Goal: Task Accomplishment & Management: Complete application form

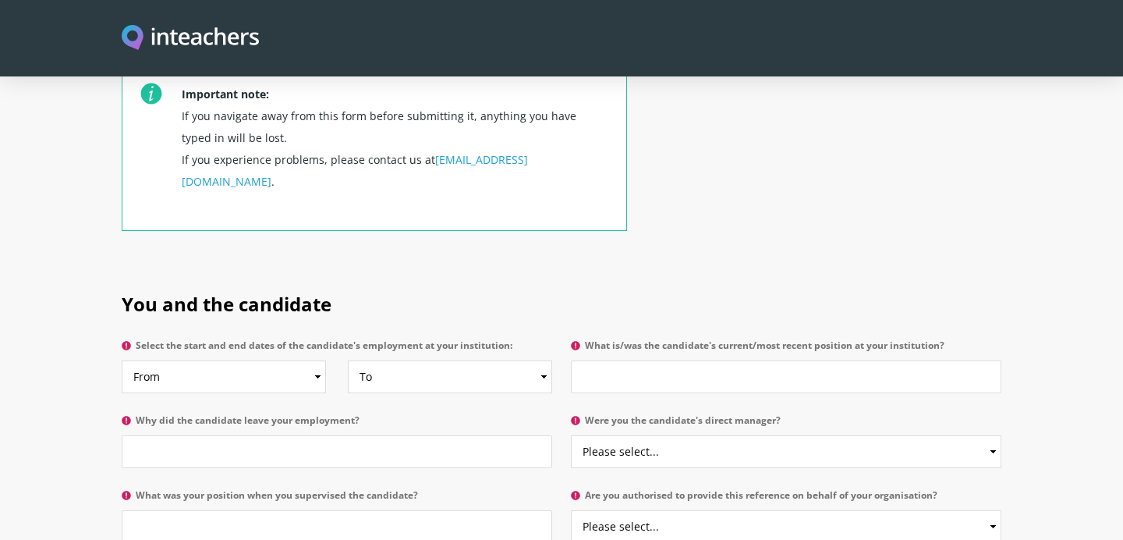
scroll to position [610, 0]
click at [314, 359] on select "From 2025 2024 2023 2022 2021 2020 2019 2018 2017 2016 2015 2014 2013 2012 2011…" at bounding box center [224, 375] width 204 height 33
select select "2023"
click at [122, 359] on select "From 2025 2024 2023 2022 2021 2020 2019 2018 2017 2016 2015 2014 2013 2012 2011…" at bounding box center [224, 375] width 204 height 33
click at [487, 359] on select "To Currently 2025 2024 2023 2022 2021 2020 2019 2018 2017 2016 2015 2014 2013 2…" at bounding box center [450, 375] width 204 height 33
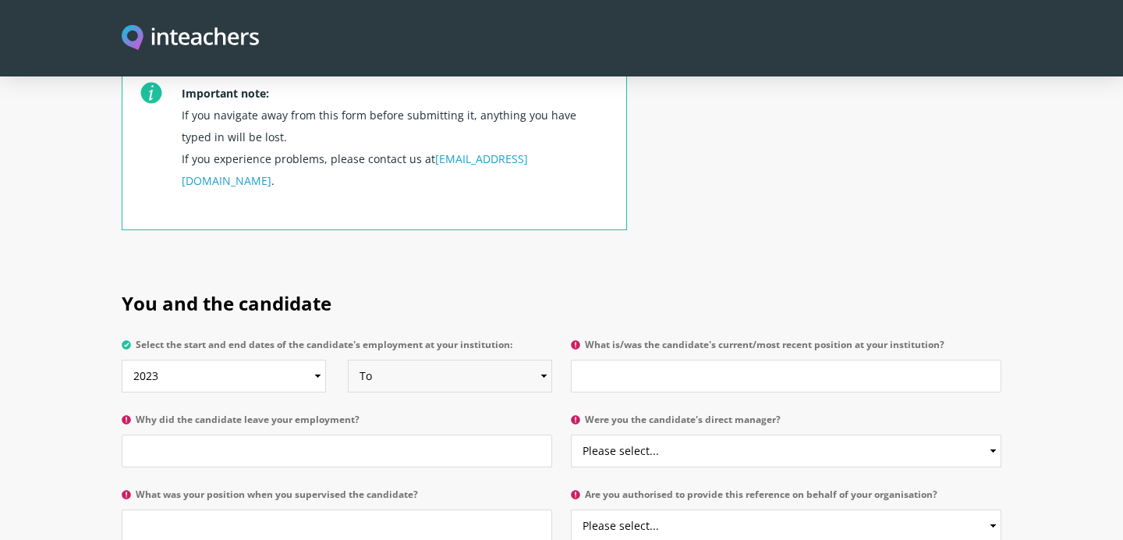
select select "2025"
click at [348, 359] on select "To Currently 2025 2024 2023 2022 2021 2020 2019 2018 2017 2016 2015 2014 2013 2…" at bounding box center [450, 375] width 204 height 33
click at [655, 359] on input "What is/was the candidate's current/most recent position at your institution?" at bounding box center [786, 375] width 430 height 33
type input "None"
click at [286, 434] on input "Why did the candidate leave your employment?" at bounding box center [337, 450] width 430 height 33
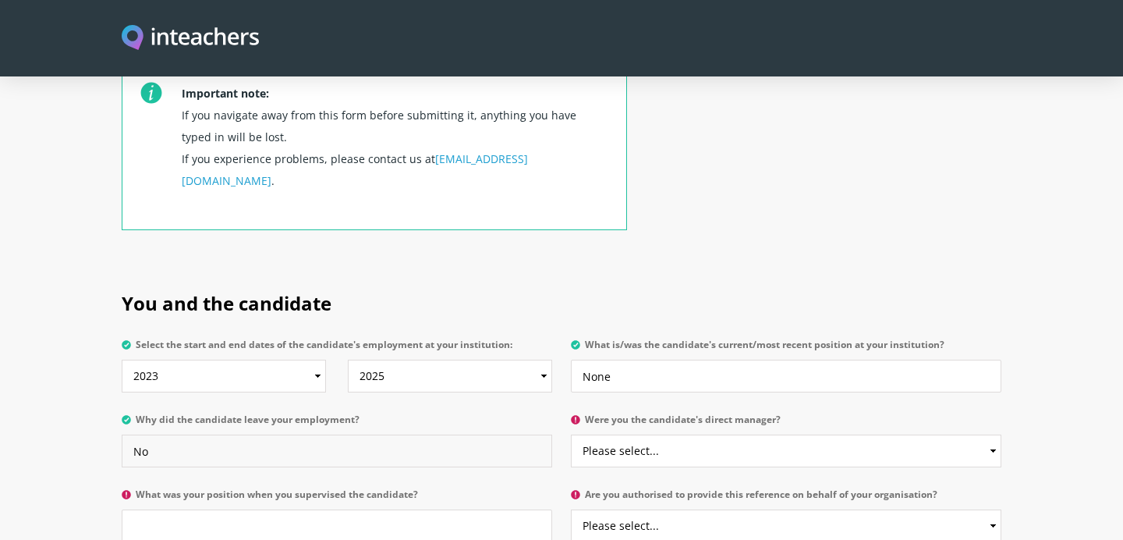
type input "N"
type input "Was not employed"
click at [643, 434] on select "Please select... Yes No" at bounding box center [786, 450] width 430 height 33
select select "No"
click at [571, 434] on select "Please select... Yes No" at bounding box center [786, 450] width 430 height 33
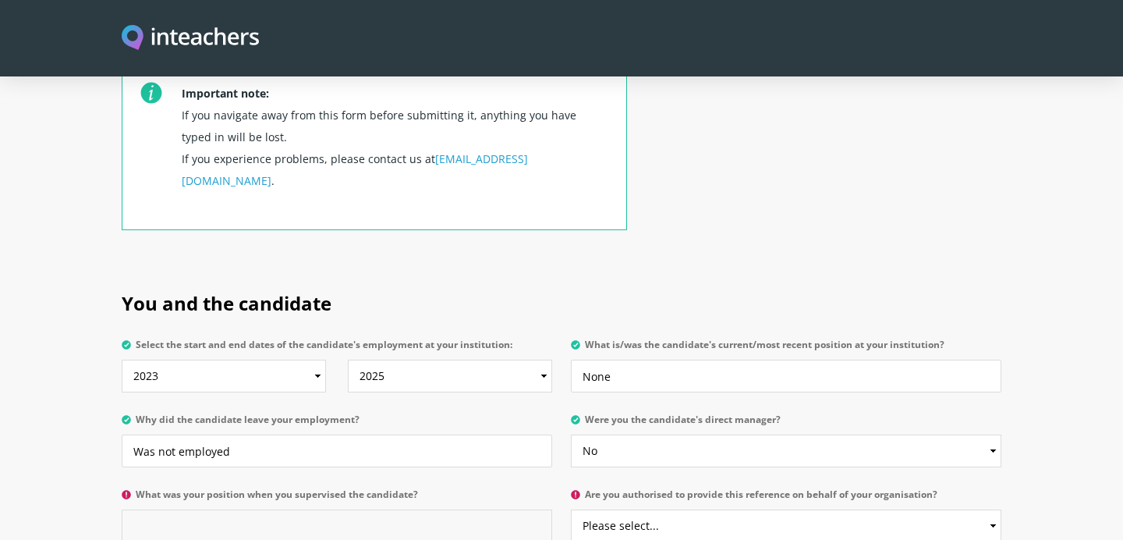
click at [257, 509] on input "What was your position when you supervised the candidate?" at bounding box center [337, 525] width 430 height 33
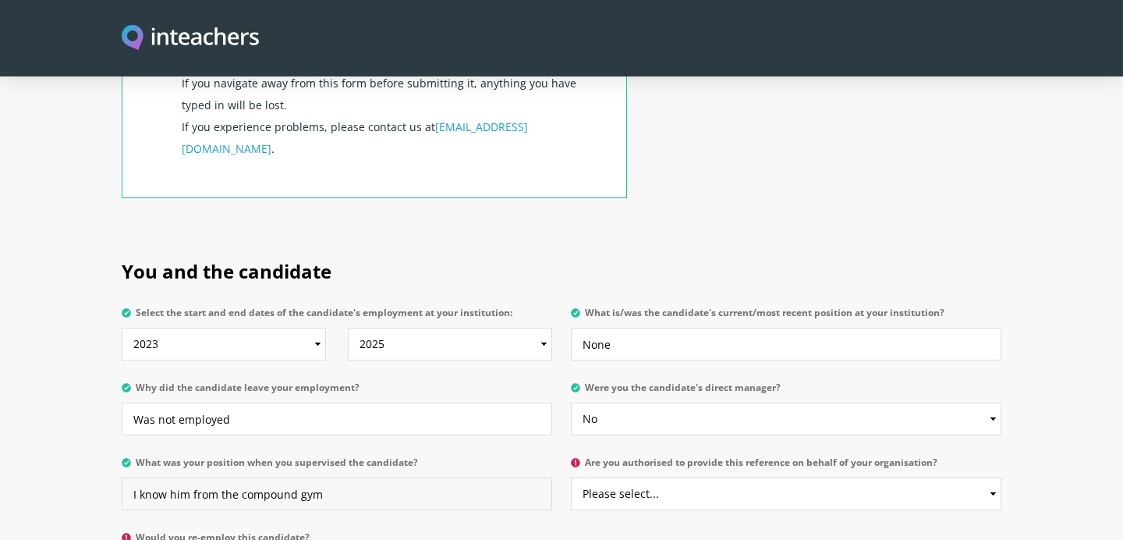
scroll to position [648, 0]
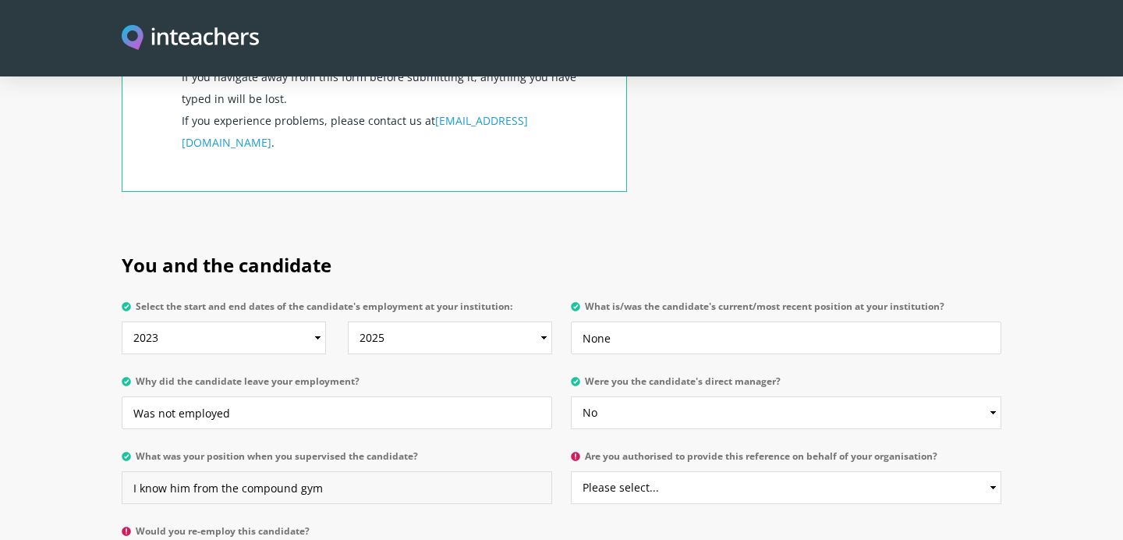
type input "I know him from the compound gym"
click at [639, 471] on select "Please select... Yes No" at bounding box center [786, 487] width 430 height 33
select select "Yes"
click at [571, 471] on select "Please select... Yes No" at bounding box center [786, 487] width 430 height 33
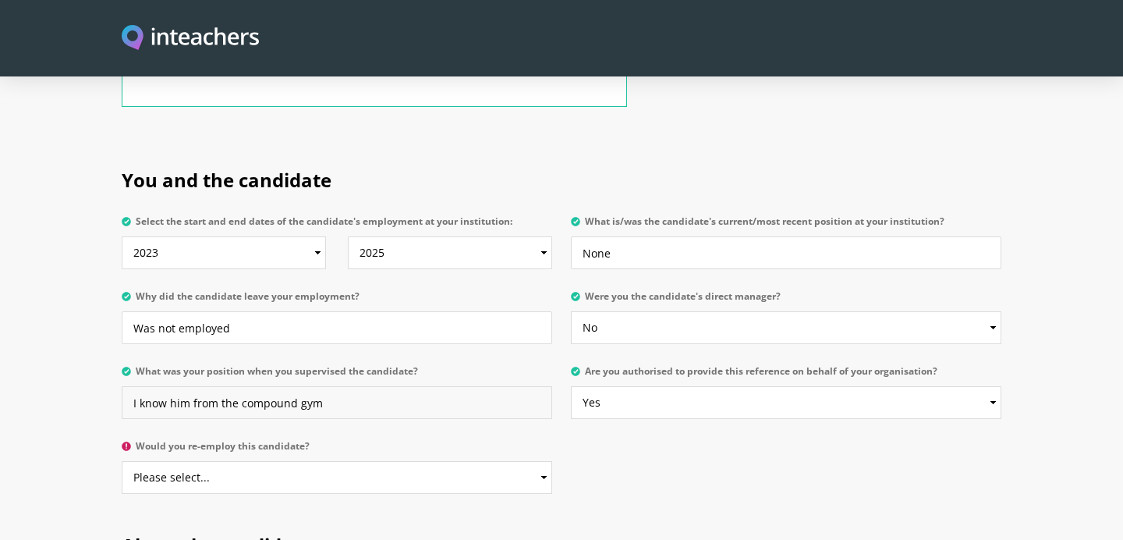
scroll to position [783, 0]
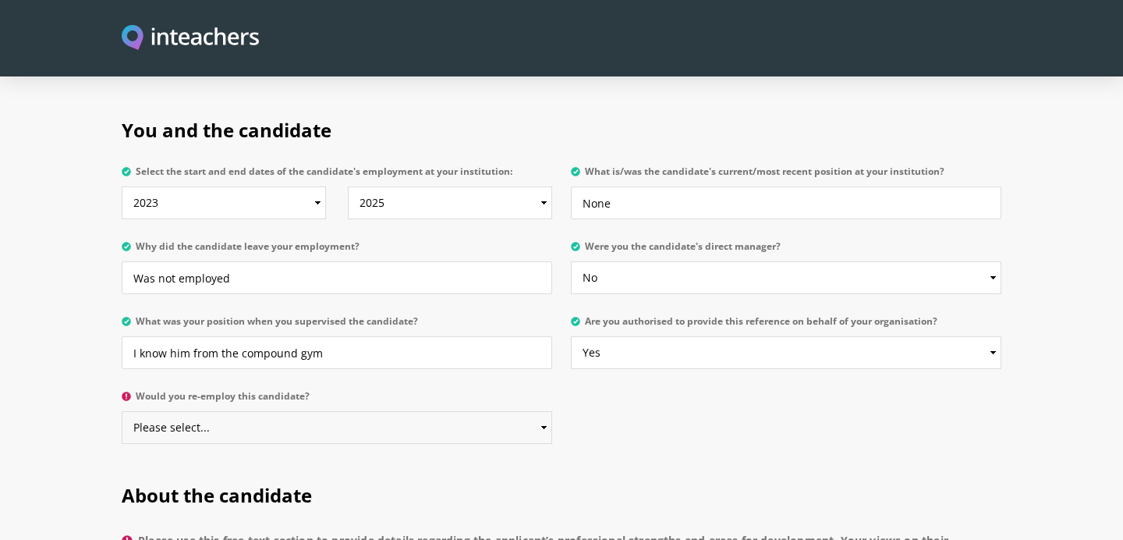
click at [536, 411] on select "Please select... Yes No" at bounding box center [337, 427] width 430 height 33
select select "Yes"
click at [122, 411] on select "Please select... Yes No" at bounding box center [337, 427] width 430 height 33
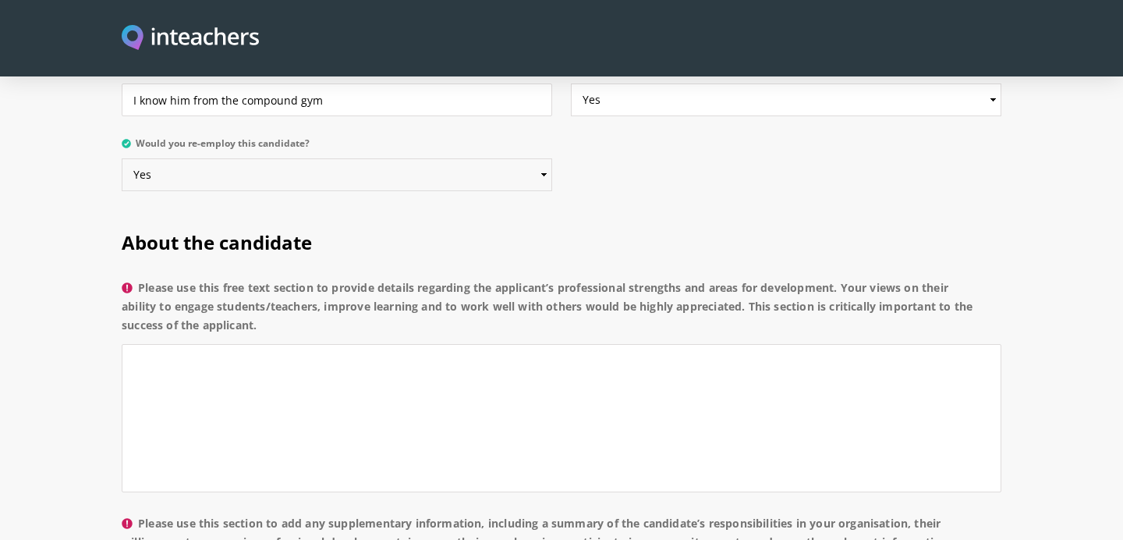
scroll to position [1043, 0]
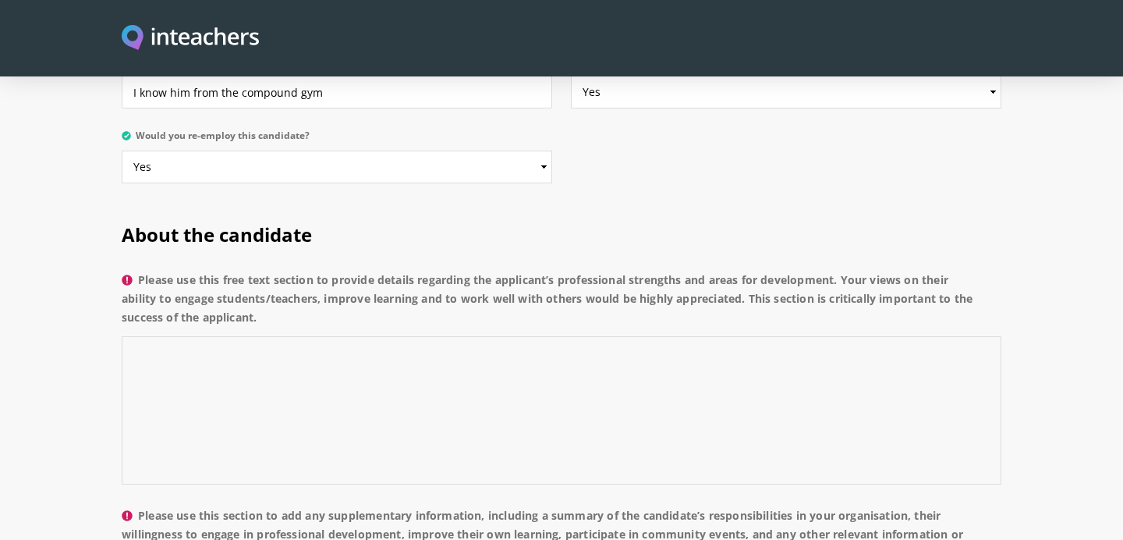
click at [246, 336] on textarea "Please use this free text section to provide details regarding the applicant’s …" at bounding box center [561, 410] width 879 height 148
paste textarea "[URL][DOMAIN_NAME][PERSON_NAME]."
type textarea "[URL][DOMAIN_NAME][PERSON_NAME]."
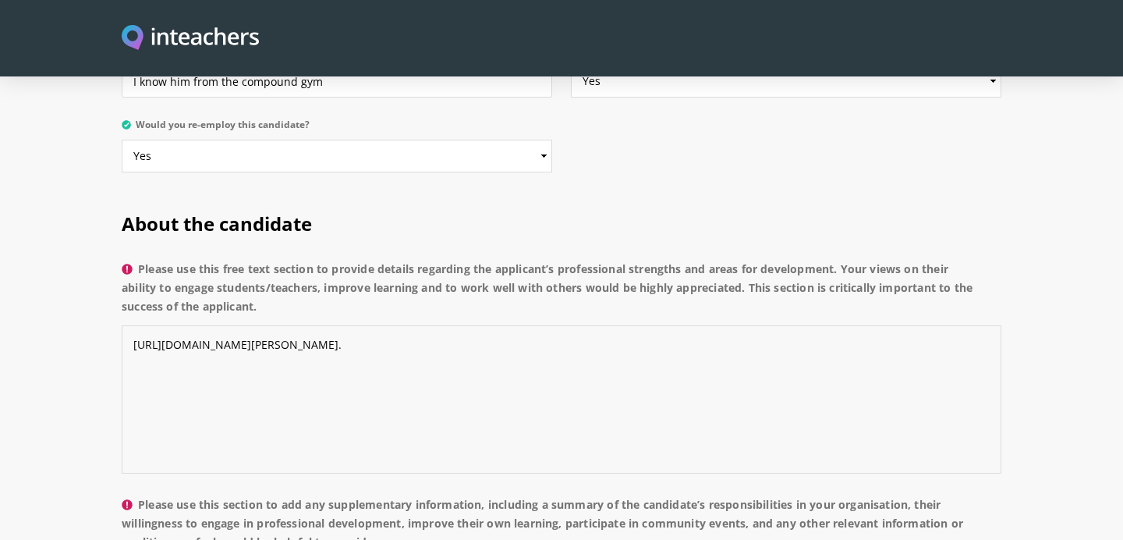
scroll to position [1055, 0]
drag, startPoint x: 737, startPoint y: 308, endPoint x: 129, endPoint y: 296, distance: 607.5
click at [129, 324] on textarea "[URL][DOMAIN_NAME][PERSON_NAME]." at bounding box center [561, 398] width 879 height 148
paste textarea "[PERSON_NAME] is a personal trainer who regularly provides sessions at our comp…"
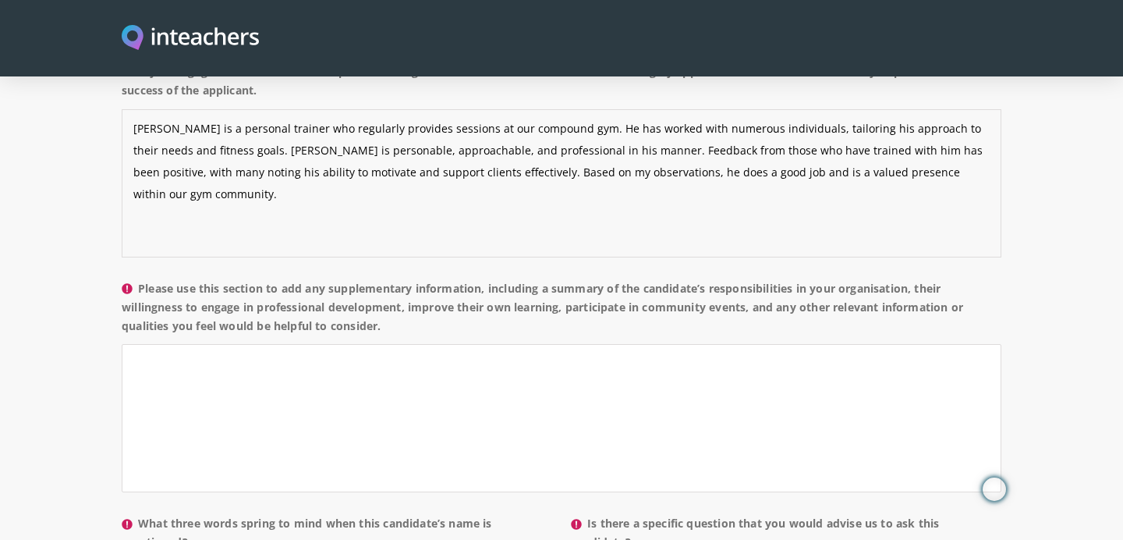
scroll to position [1277, 0]
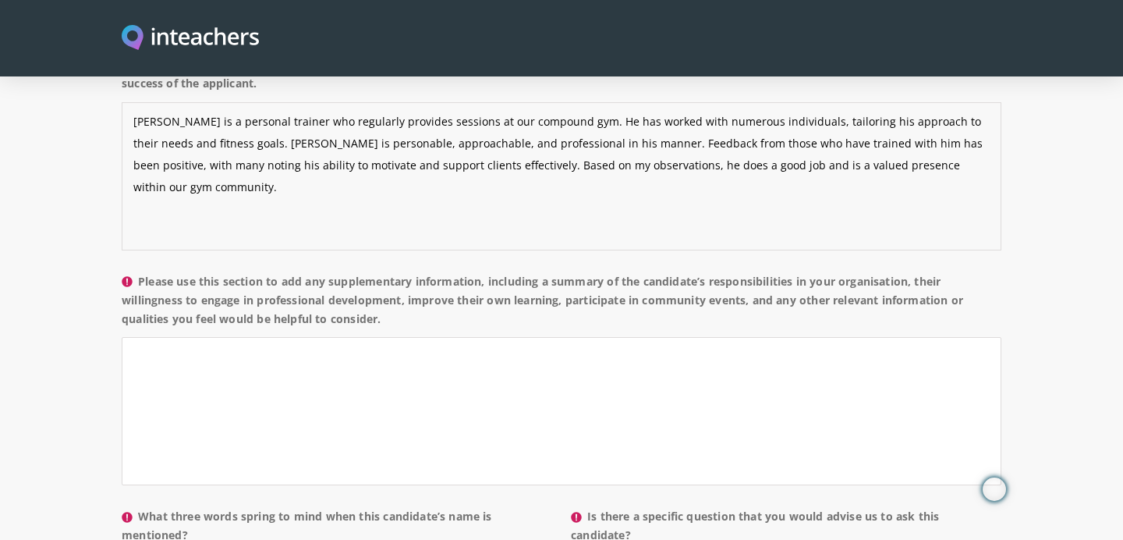
type textarea "[PERSON_NAME] is a personal trainer who regularly provides sessions at our comp…"
drag, startPoint x: 393, startPoint y: 276, endPoint x: 133, endPoint y: 235, distance: 263.7
click at [133, 272] on label "Please use this section to add any supplementary information, including a summa…" at bounding box center [561, 304] width 879 height 65
copy label "Please use this section to add any supplementary information, including a summa…"
click at [284, 338] on textarea "Please use this section to add any supplementary information, including a summa…" at bounding box center [561, 411] width 879 height 148
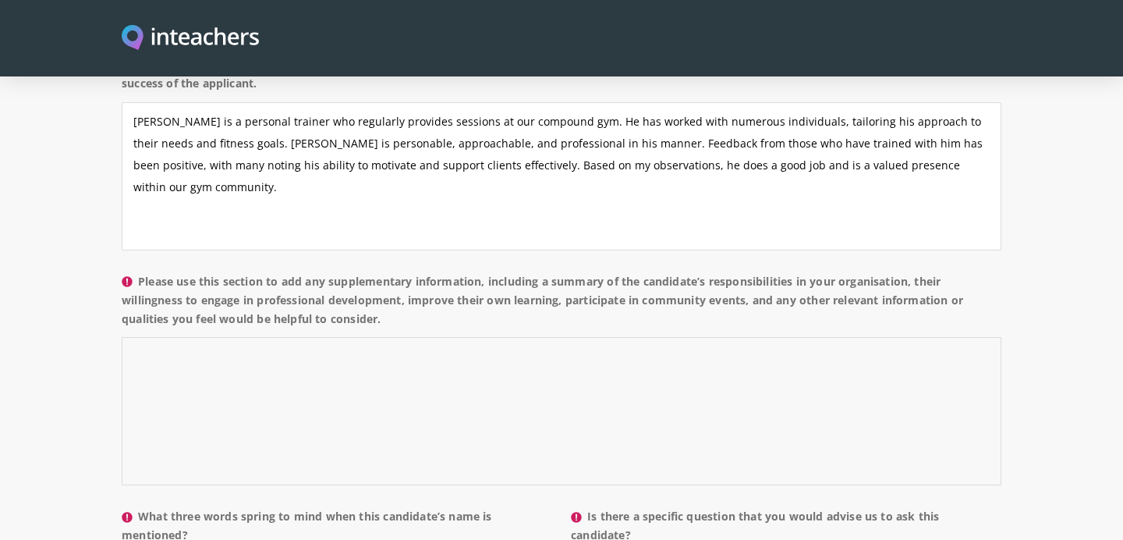
paste textarea "Although [PERSON_NAME] is not employed within our organisation, he provides per…"
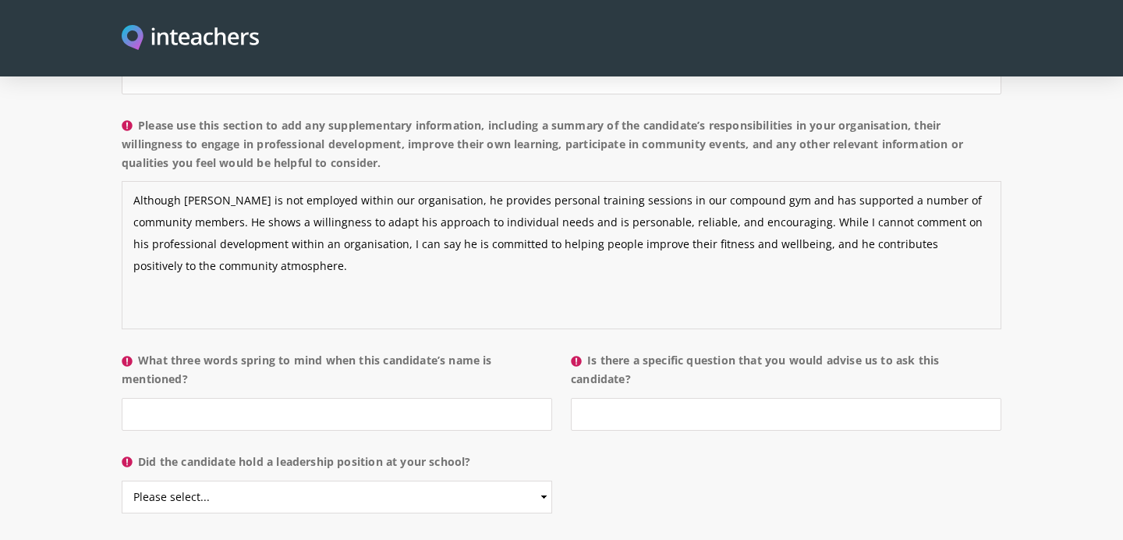
scroll to position [1434, 0]
type textarea "Although [PERSON_NAME] is not employed within our organisation, he provides per…"
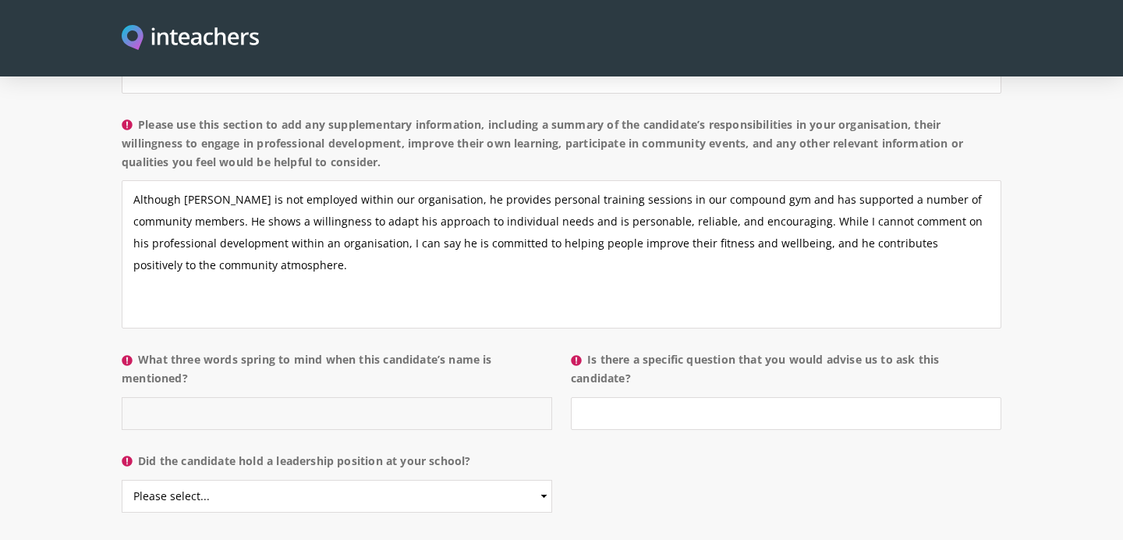
click at [208, 397] on input "What three words spring to mind when this candidate’s name is mentioned?" at bounding box center [337, 413] width 430 height 33
type input "personable, fitness, persistent"
click at [620, 397] on input "Is there a specific question that you would advise us to ask this candidate?" at bounding box center [786, 413] width 430 height 33
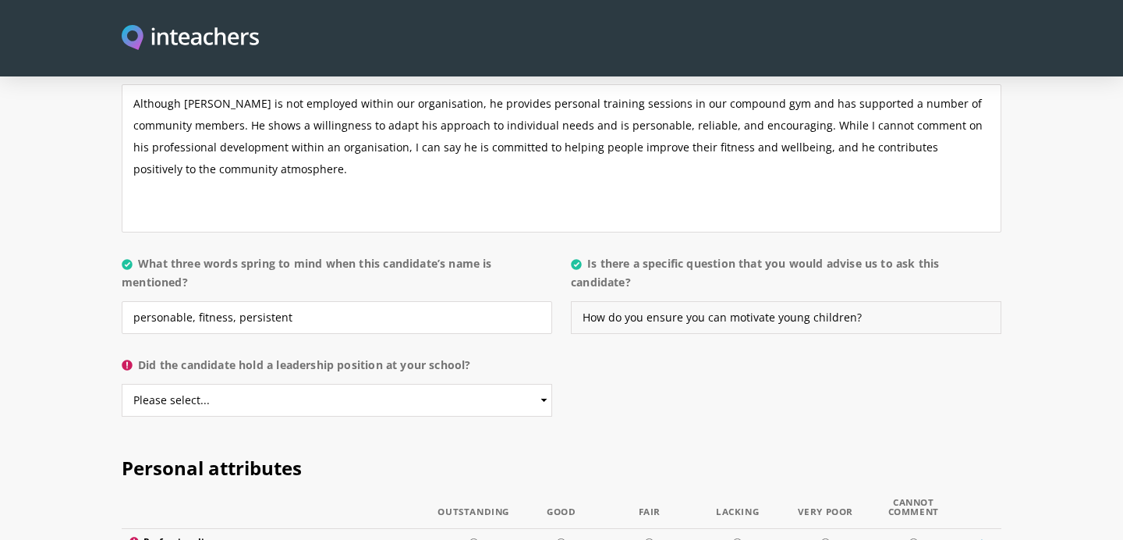
scroll to position [1531, 0]
type input "How do you ensure you can motivate young children?"
click at [523, 383] on select "Please select... Yes No" at bounding box center [337, 399] width 430 height 33
select select "No"
click at [122, 383] on select "Please select... Yes No" at bounding box center [337, 399] width 430 height 33
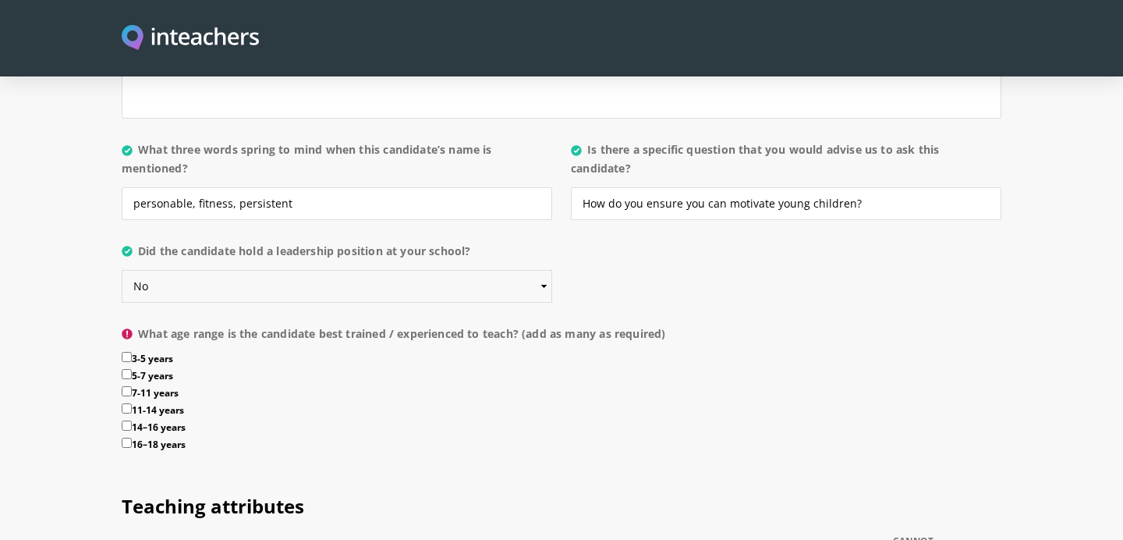
scroll to position [1645, 0]
click at [127, 367] on input "5-7 years" at bounding box center [127, 372] width 10 height 10
checkbox input "true"
click at [126, 384] on input "7-11 years" at bounding box center [127, 389] width 10 height 10
checkbox input "true"
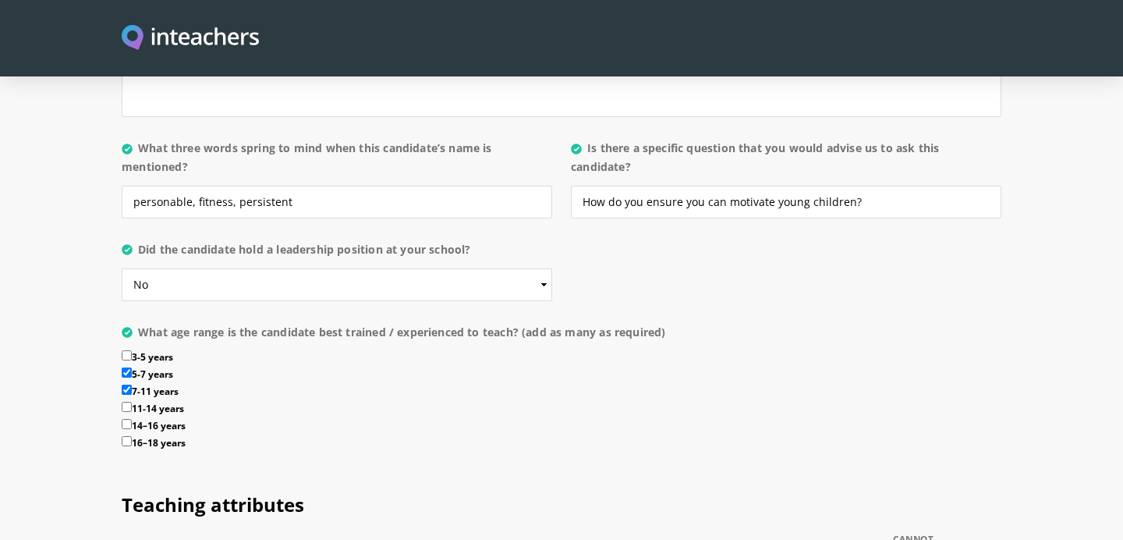
click at [124, 402] on input "11-14 years" at bounding box center [127, 407] width 10 height 10
checkbox input "true"
click at [124, 419] on input "14–16 years" at bounding box center [127, 424] width 10 height 10
checkbox input "true"
click at [126, 436] on input "16–18 years" at bounding box center [127, 441] width 10 height 10
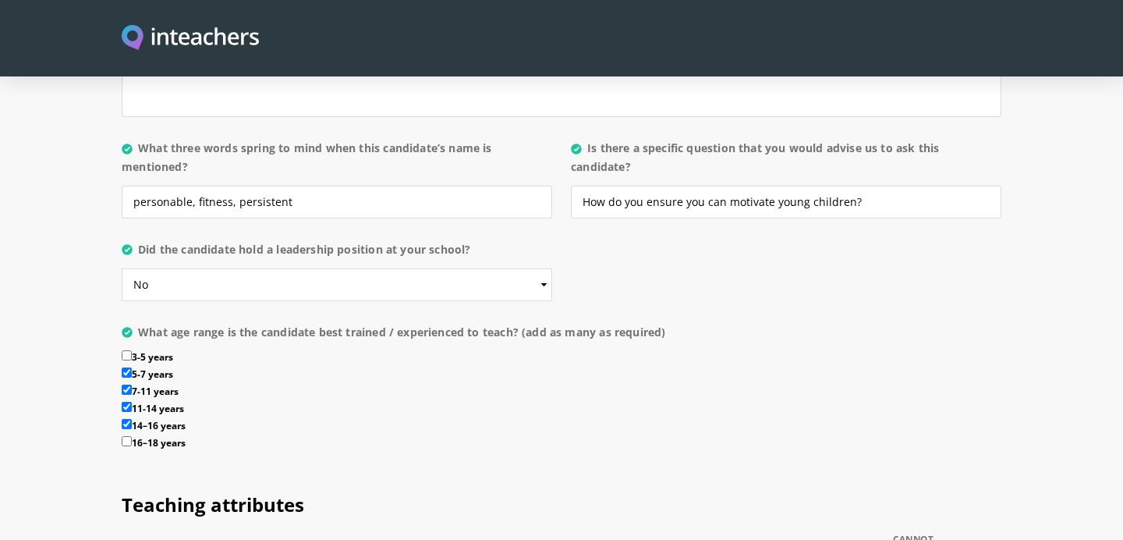
checkbox input "true"
click at [126, 367] on input "5-7 years" at bounding box center [127, 372] width 10 height 10
checkbox input "false"
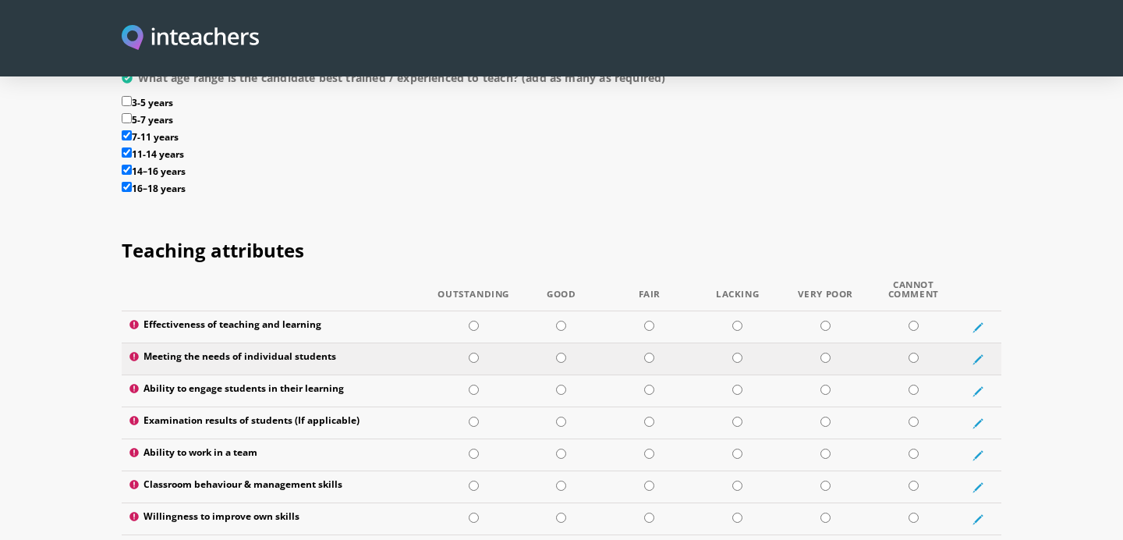
scroll to position [1902, 0]
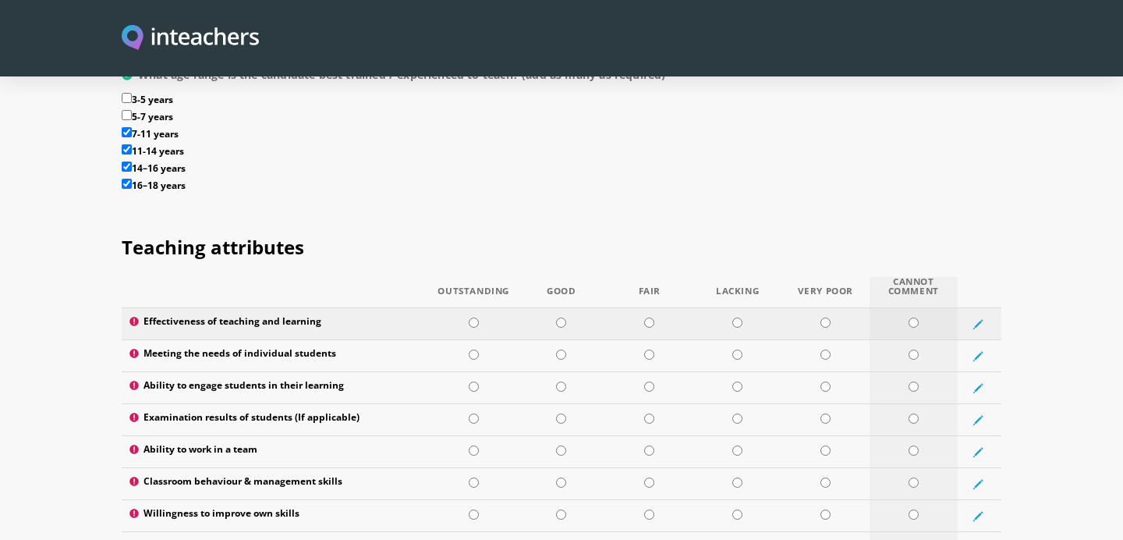
click at [911, 317] on input "radio" at bounding box center [913, 322] width 10 height 10
radio input "true"
click at [909, 349] on input "radio" at bounding box center [913, 354] width 10 height 10
radio input "true"
click at [914, 381] on input "radio" at bounding box center [913, 386] width 10 height 10
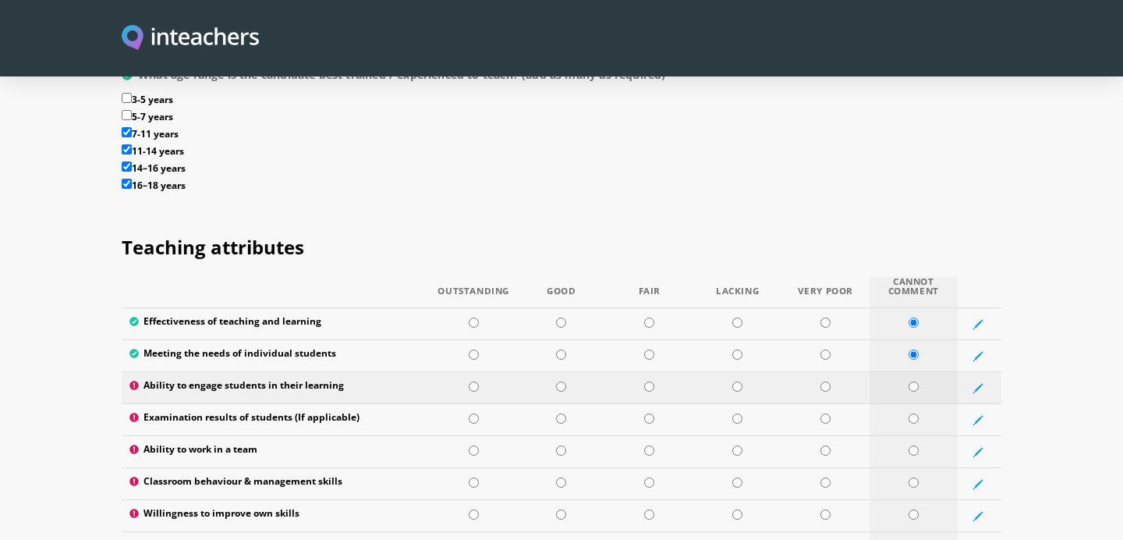
radio input "true"
click at [914, 413] on input "radio" at bounding box center [913, 418] width 10 height 10
radio input "true"
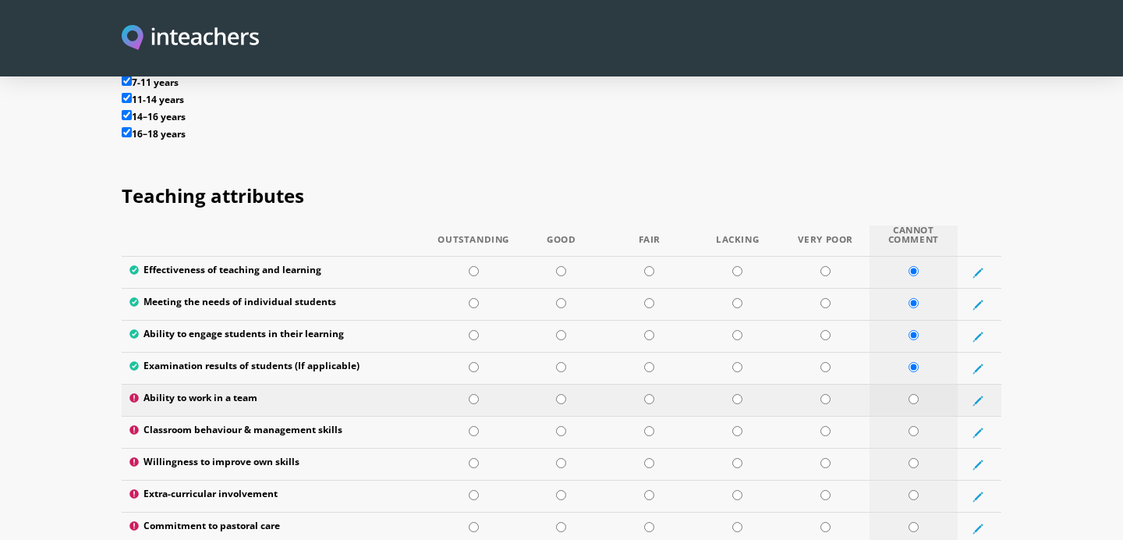
scroll to position [1970, 0]
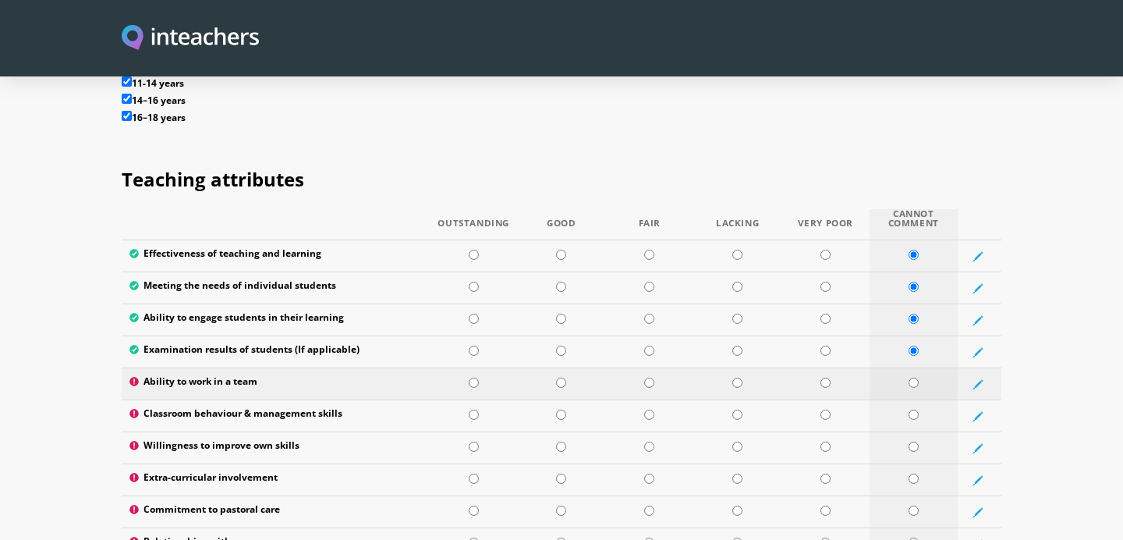
click at [908, 377] on input "radio" at bounding box center [913, 382] width 10 height 10
radio input "true"
click at [912, 409] on input "radio" at bounding box center [913, 414] width 10 height 10
radio input "true"
click at [913, 441] on input "radio" at bounding box center [913, 446] width 10 height 10
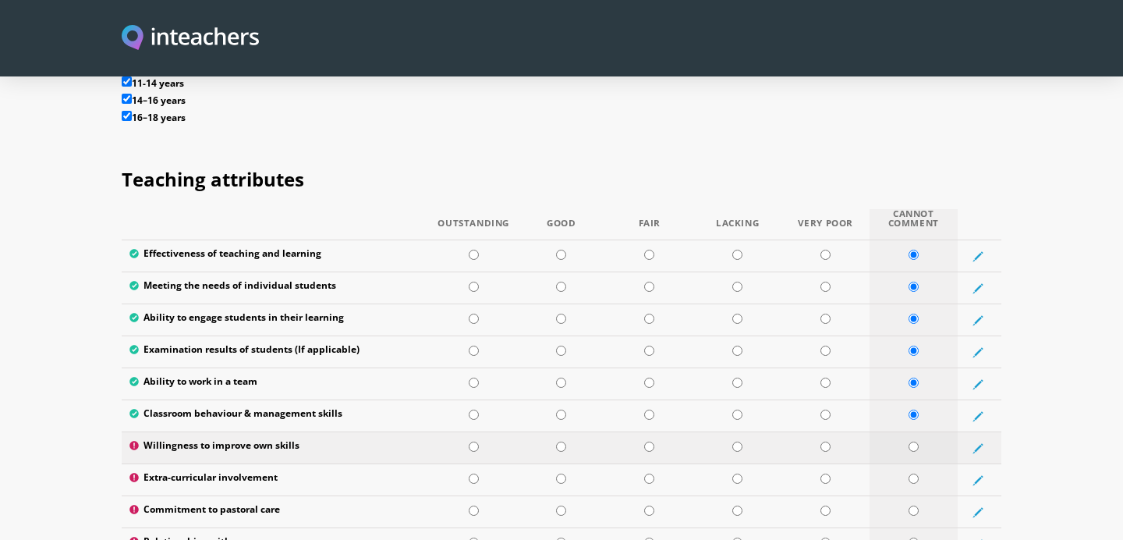
radio input "true"
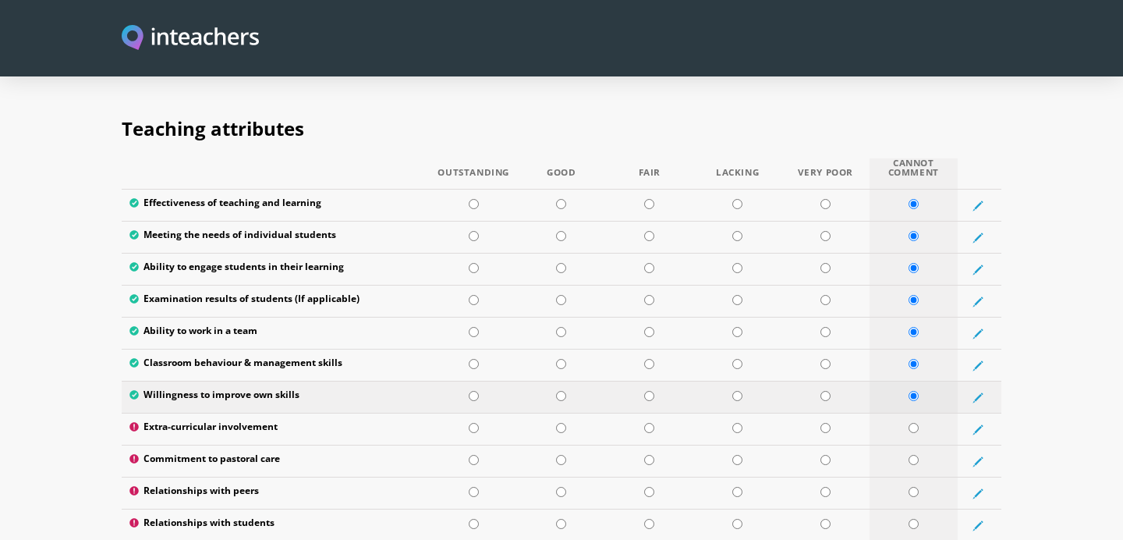
scroll to position [2026, 0]
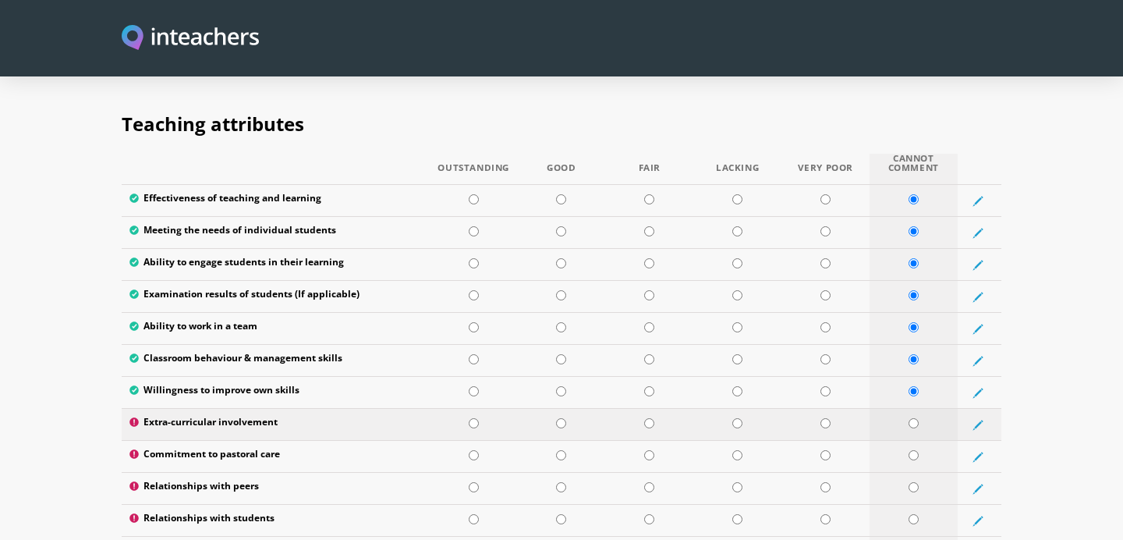
click at [910, 418] on input "radio" at bounding box center [913, 423] width 10 height 10
radio input "true"
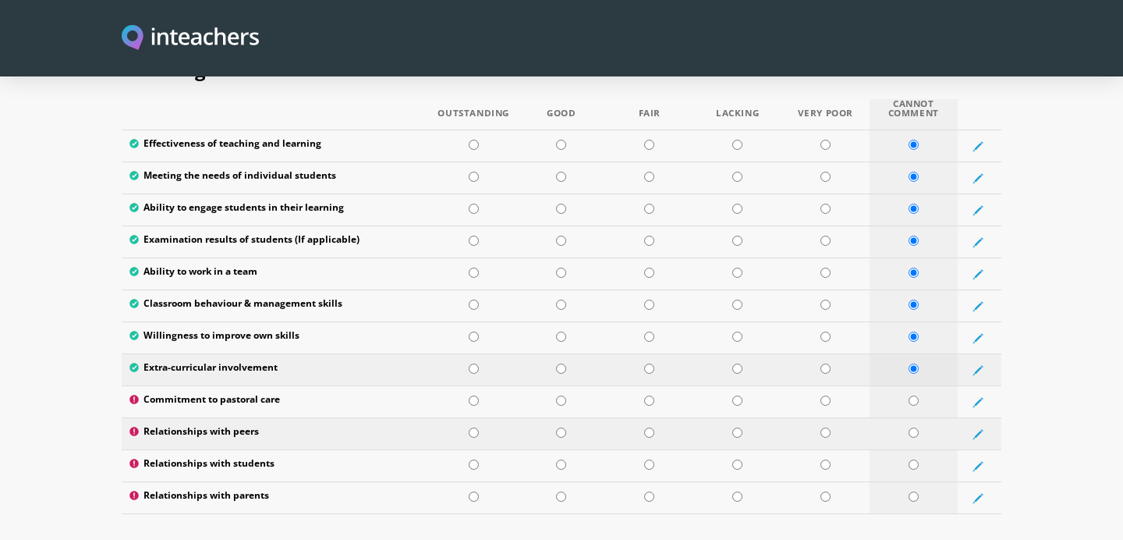
scroll to position [2081, 0]
click at [908, 395] on input "radio" at bounding box center [913, 400] width 10 height 10
radio input "true"
click at [912, 426] on input "radio" at bounding box center [913, 431] width 10 height 10
radio input "true"
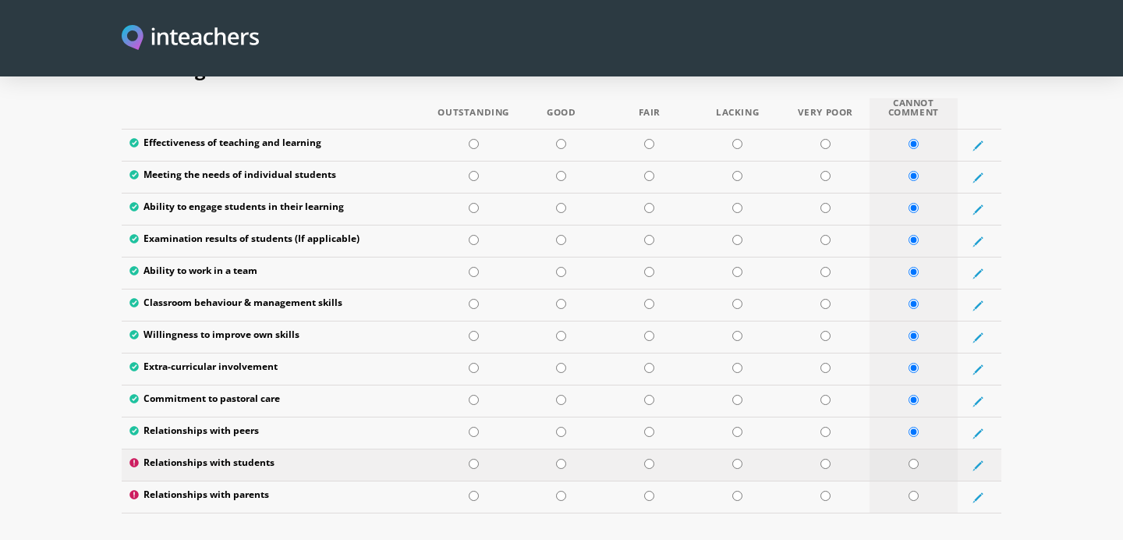
click at [915, 458] on input "radio" at bounding box center [913, 463] width 10 height 10
radio input "true"
click at [914, 490] on input "radio" at bounding box center [913, 495] width 10 height 10
radio input "true"
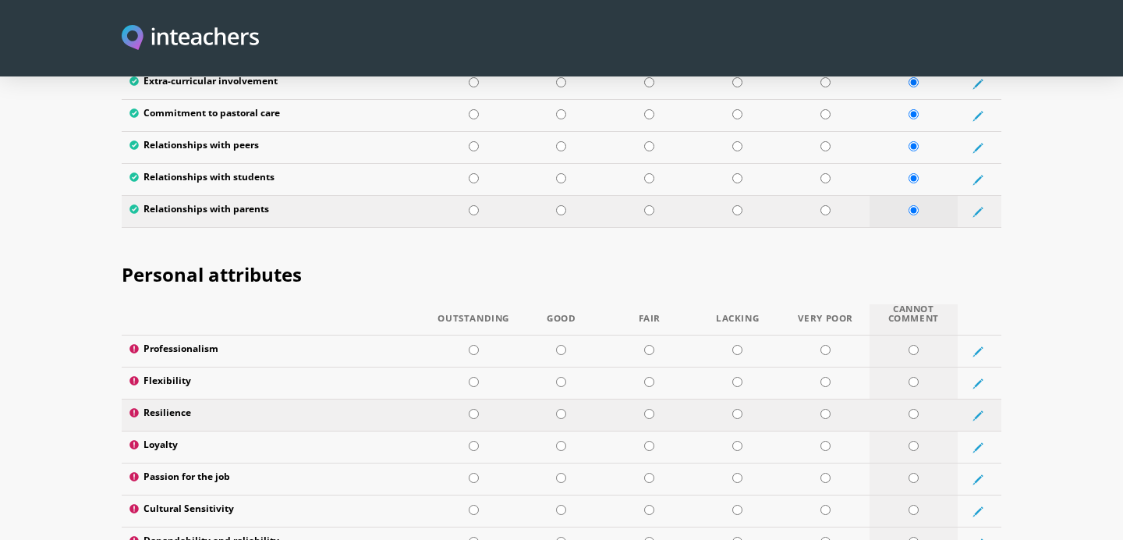
scroll to position [2368, 0]
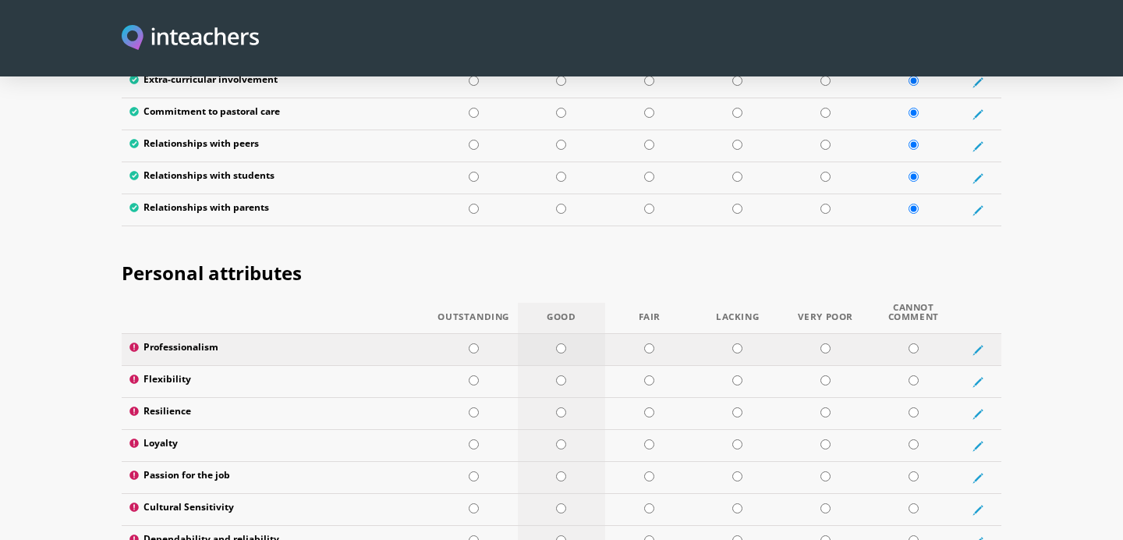
click at [562, 343] on input "radio" at bounding box center [561, 348] width 10 height 10
radio input "true"
click at [560, 375] on input "radio" at bounding box center [561, 380] width 10 height 10
radio input "true"
click at [561, 407] on input "radio" at bounding box center [561, 412] width 10 height 10
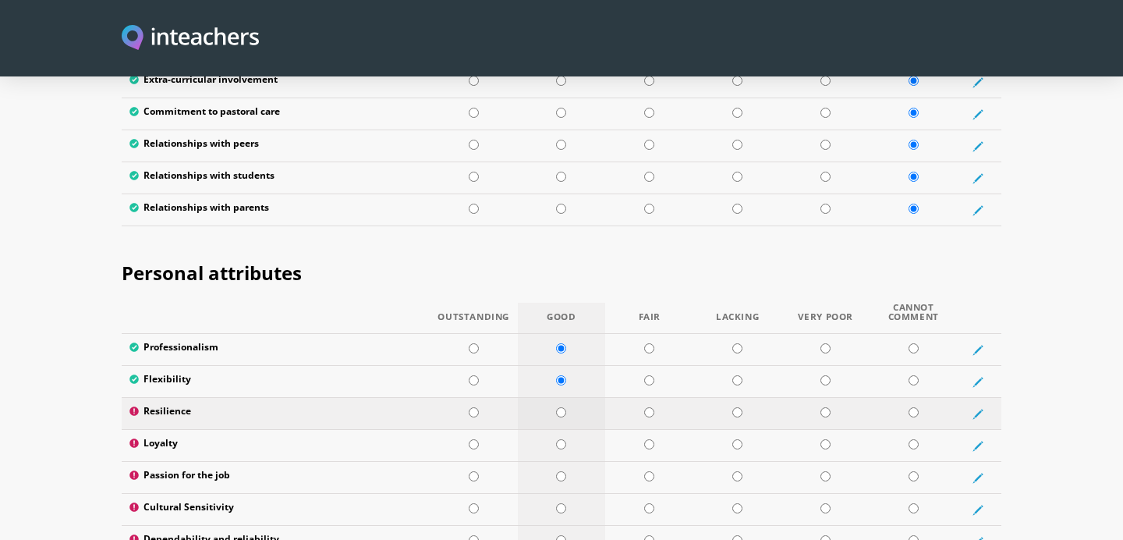
radio input "true"
click at [558, 439] on input "radio" at bounding box center [561, 444] width 10 height 10
radio input "true"
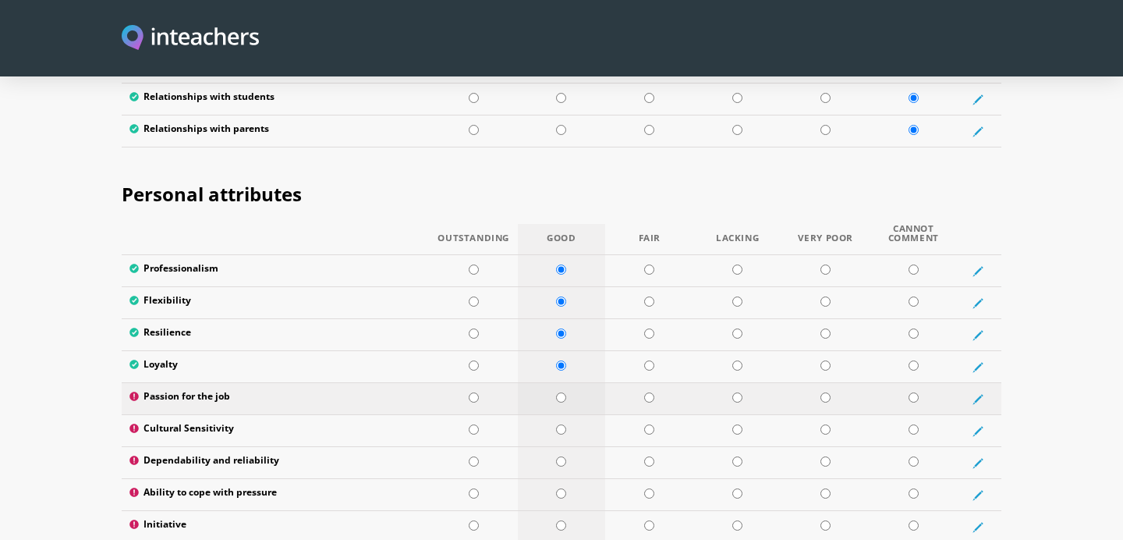
click at [560, 392] on input "radio" at bounding box center [561, 397] width 10 height 10
radio input "true"
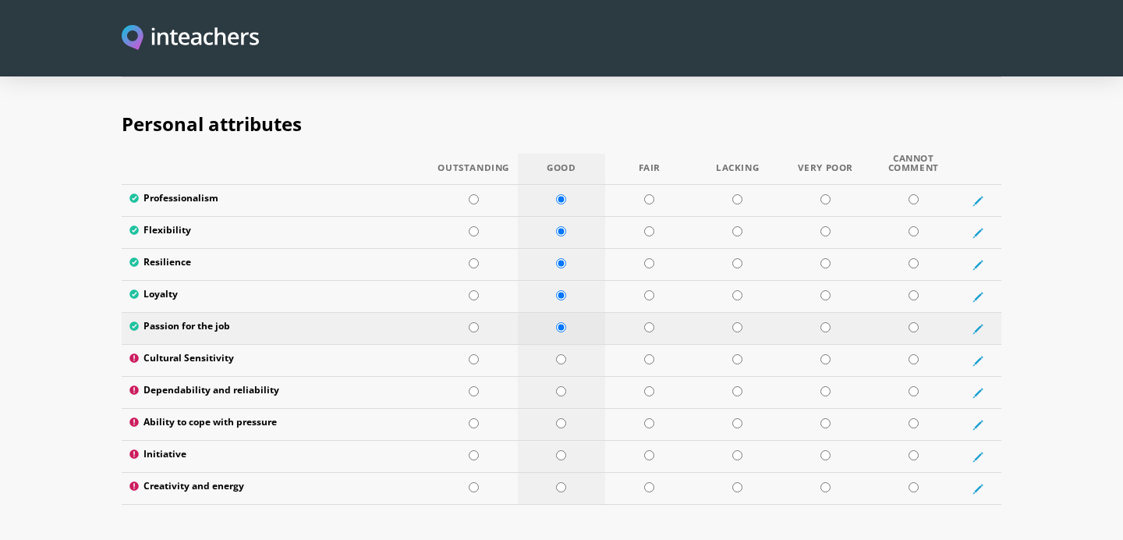
scroll to position [2518, 0]
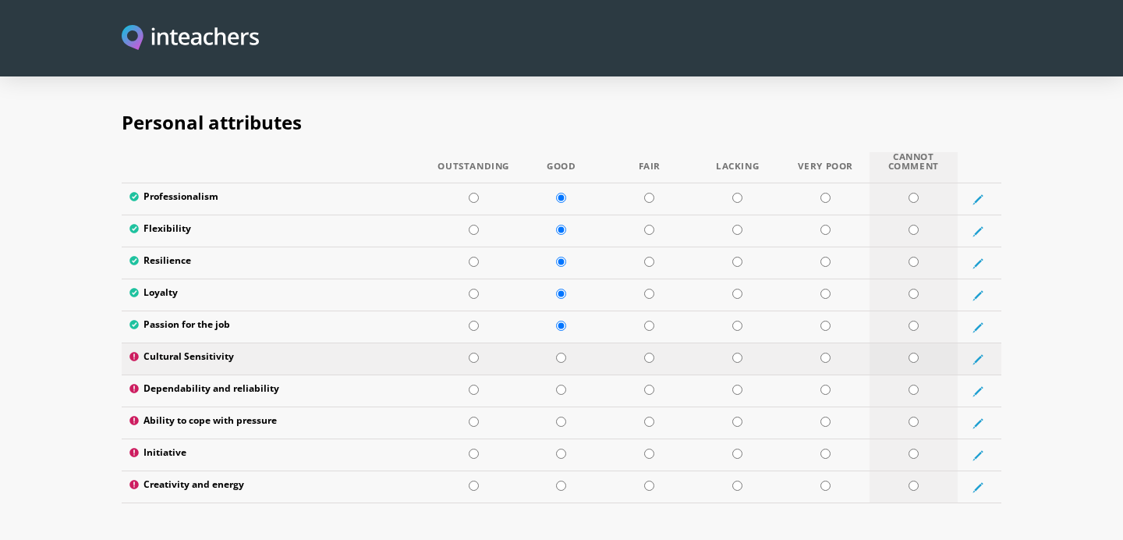
click at [916, 352] on input "radio" at bounding box center [913, 357] width 10 height 10
radio input "true"
click at [914, 384] on input "radio" at bounding box center [913, 389] width 10 height 10
radio input "true"
click at [913, 416] on input "radio" at bounding box center [913, 421] width 10 height 10
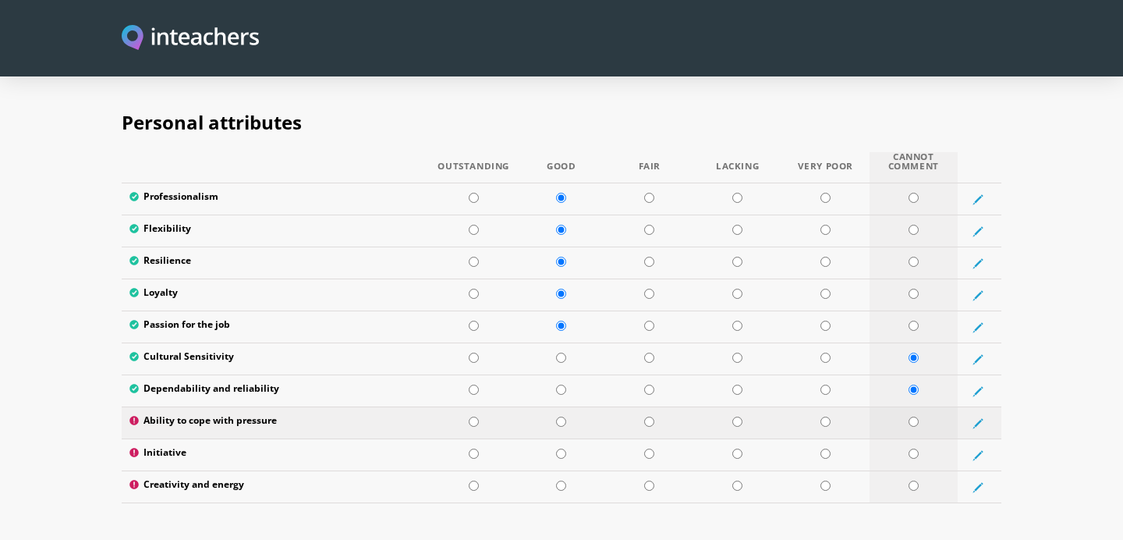
radio input "true"
click at [914, 448] on input "radio" at bounding box center [913, 453] width 10 height 10
radio input "true"
click at [915, 480] on input "radio" at bounding box center [913, 485] width 10 height 10
radio input "true"
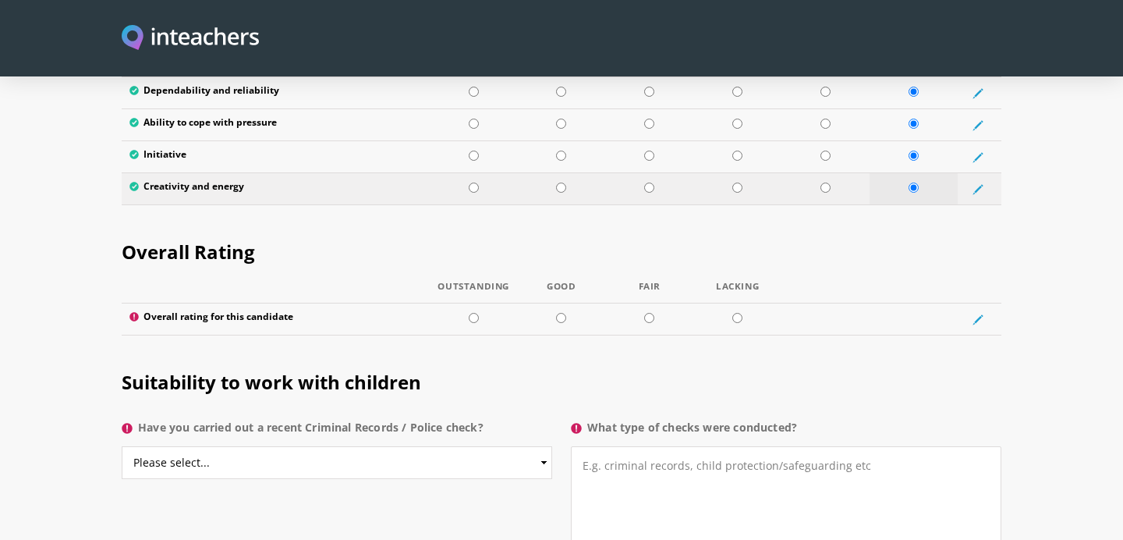
scroll to position [2817, 0]
click at [567, 303] on td at bounding box center [562, 319] width 88 height 32
radio input "true"
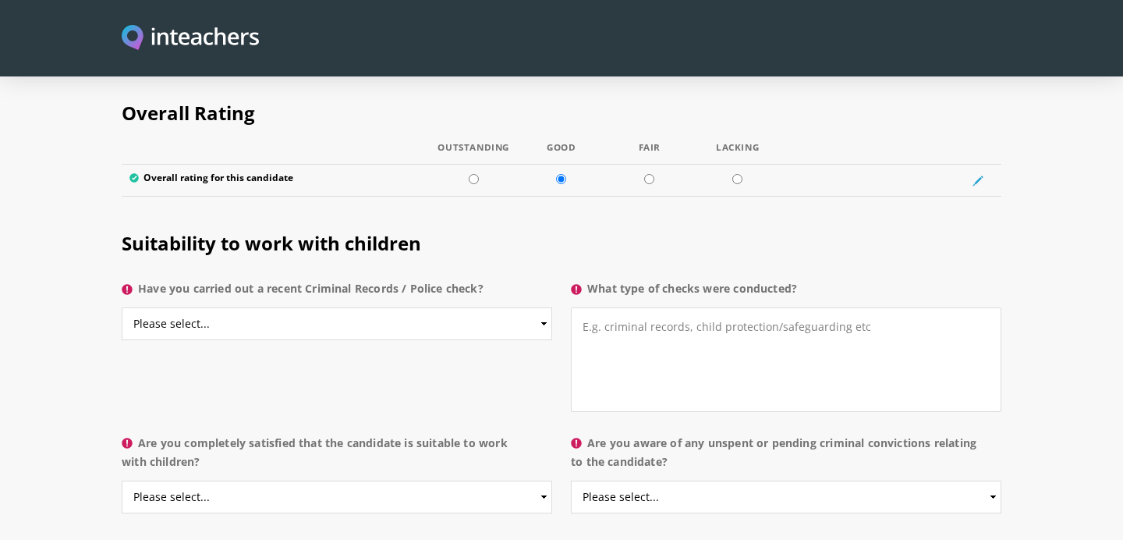
scroll to position [2962, 0]
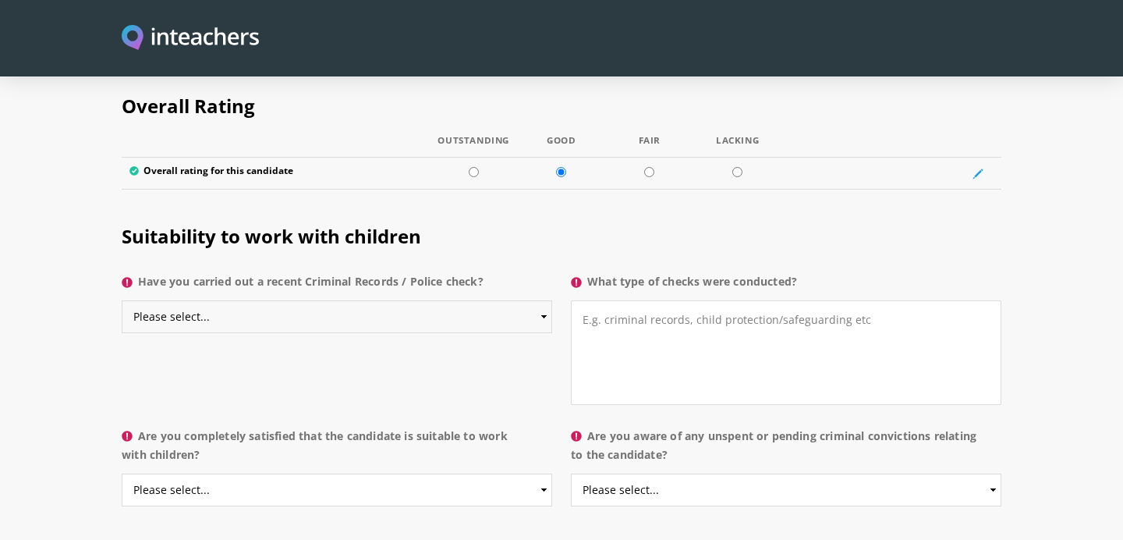
click at [511, 300] on select "Please select... Yes No Do not know" at bounding box center [337, 316] width 430 height 33
select select "Do not know"
click at [122, 300] on select "Please select... Yes No Do not know" at bounding box center [337, 316] width 430 height 33
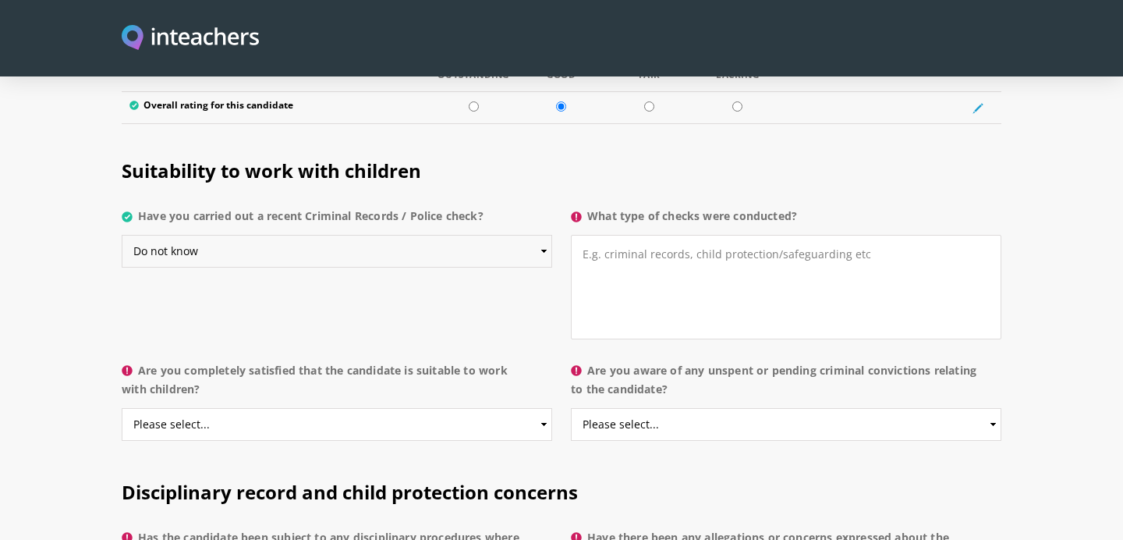
scroll to position [3043, 0]
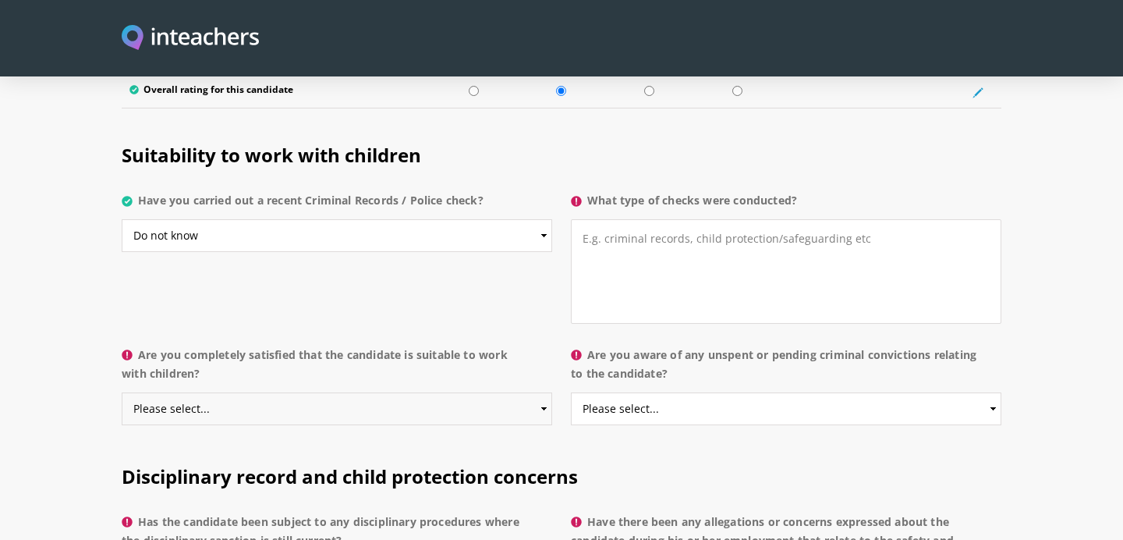
click at [415, 392] on select "Please select... Yes No Do not know" at bounding box center [337, 408] width 430 height 33
select select "Do not know"
click at [122, 392] on select "Please select... Yes No Do not know" at bounding box center [337, 408] width 430 height 33
click at [618, 392] on select "Please select... Yes No Do not know" at bounding box center [786, 408] width 430 height 33
select select "Do not know"
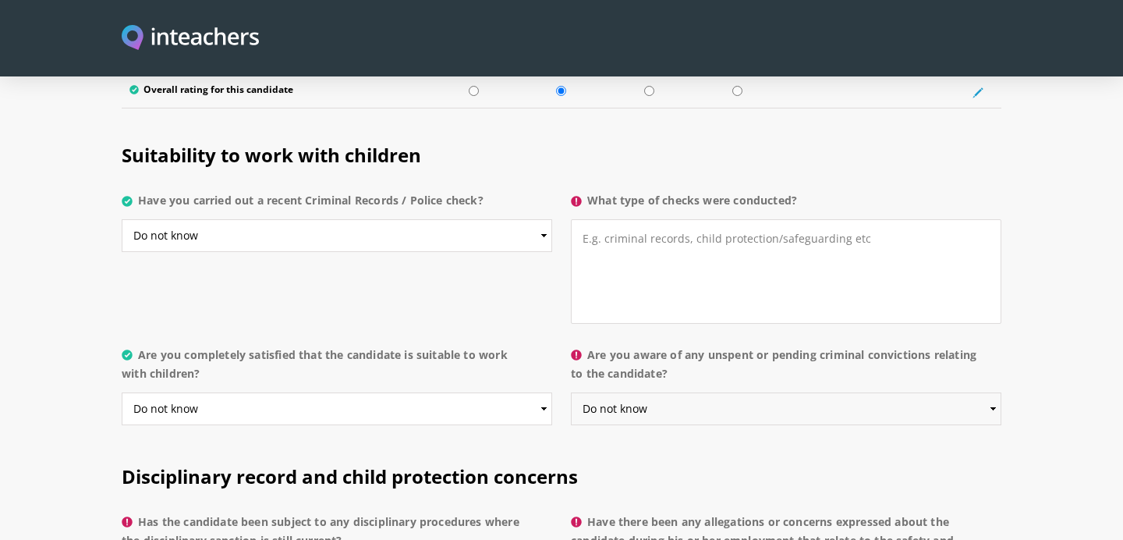
click at [571, 392] on select "Please select... Yes No Do not know" at bounding box center [786, 408] width 430 height 33
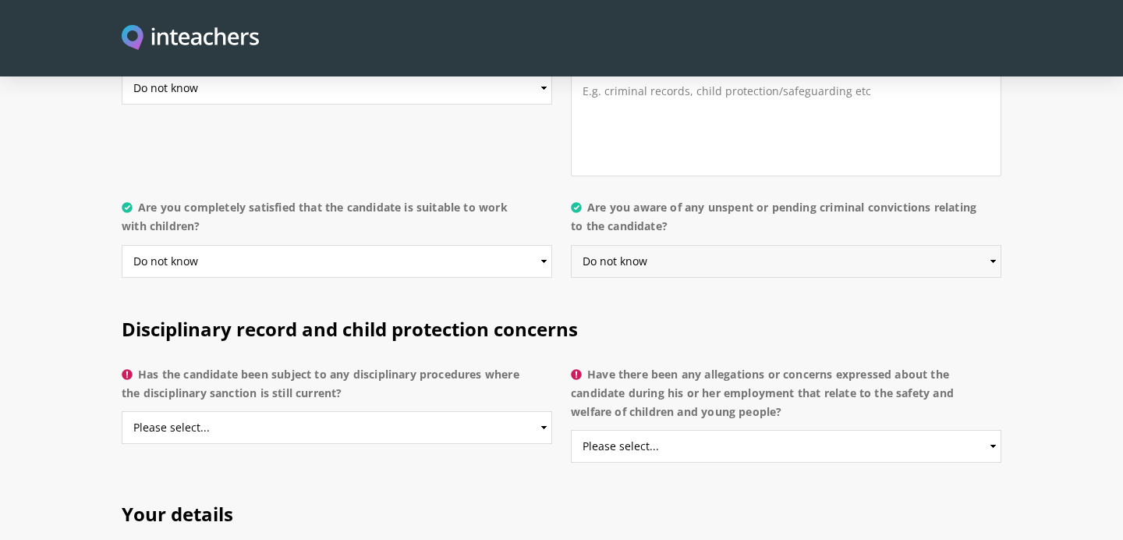
scroll to position [3194, 0]
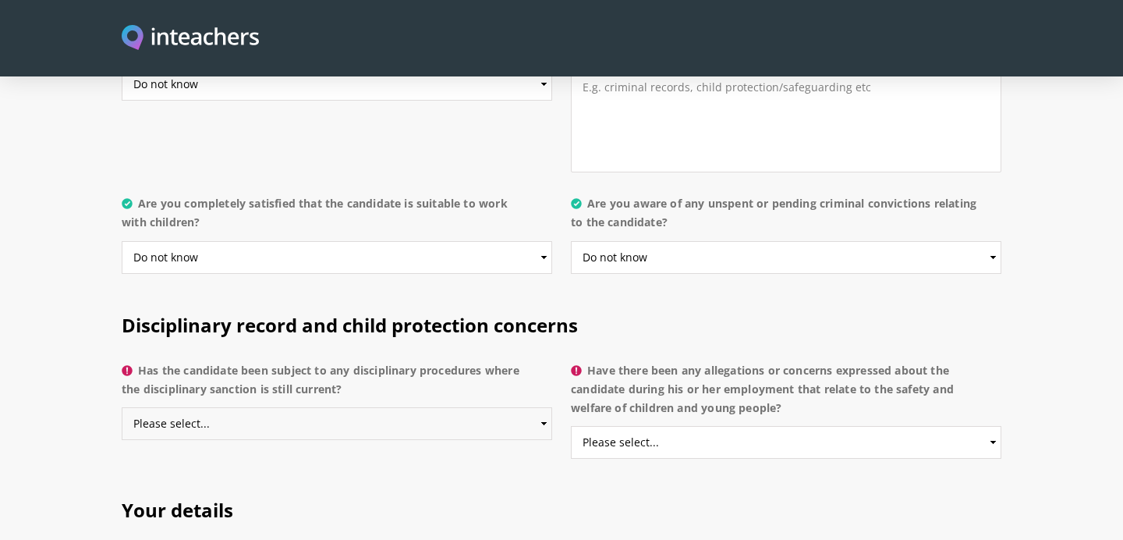
click at [453, 407] on select "Please select... Yes No Do not know" at bounding box center [337, 423] width 430 height 33
select select "Do not know"
click at [122, 407] on select "Please select... Yes No Do not know" at bounding box center [337, 423] width 430 height 33
click at [671, 426] on select "Please select... Yes No Do not know" at bounding box center [786, 442] width 430 height 33
select select "Do not know"
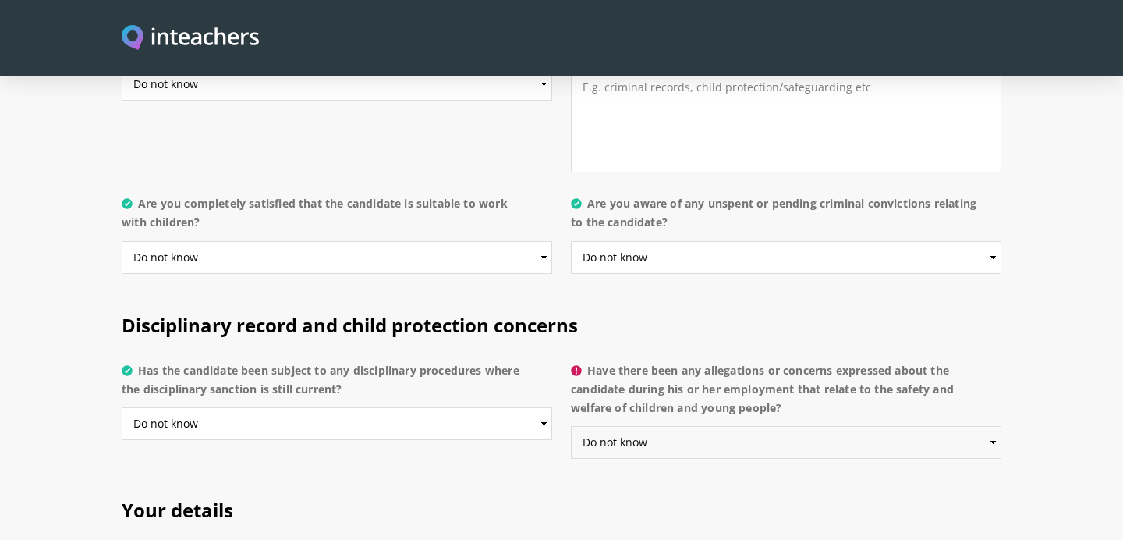
click at [571, 426] on select "Please select... Yes No Do not know" at bounding box center [786, 442] width 430 height 33
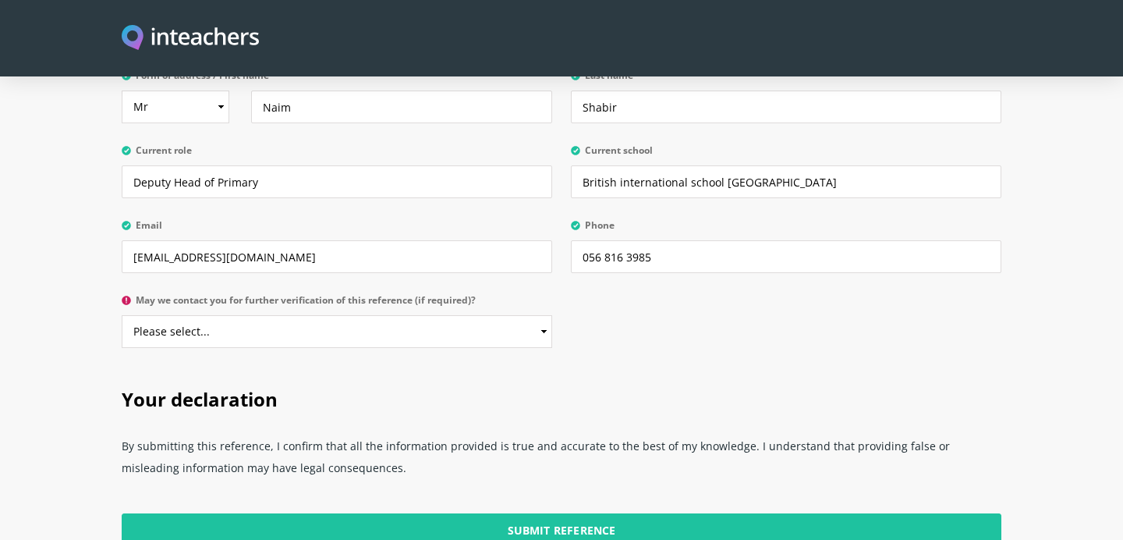
scroll to position [3718, 0]
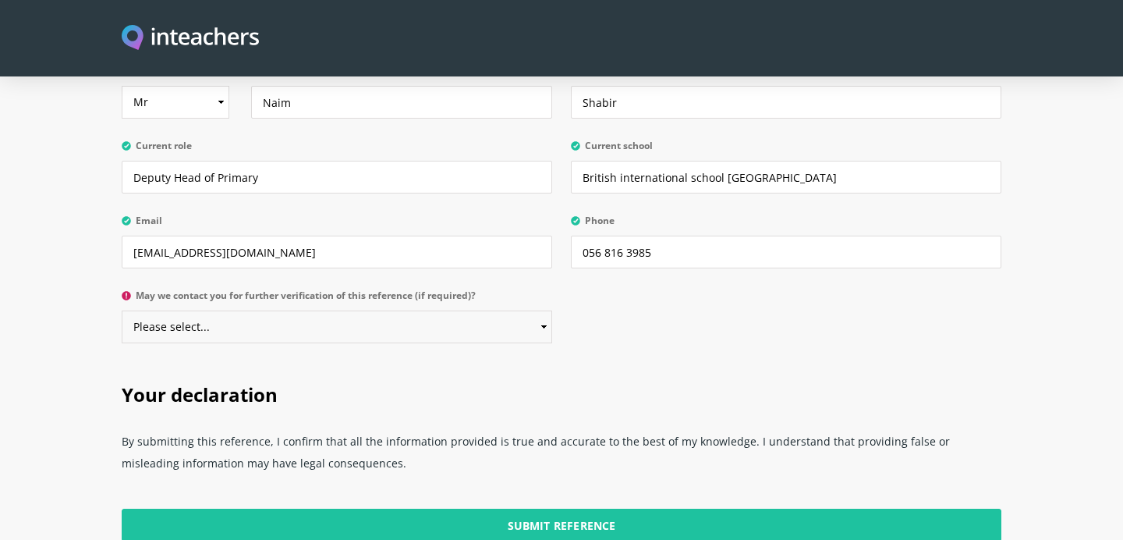
click at [486, 310] on select "Please select... Yes No" at bounding box center [337, 326] width 430 height 33
select select "Yes"
click at [122, 310] on select "Please select... Yes No" at bounding box center [337, 326] width 430 height 33
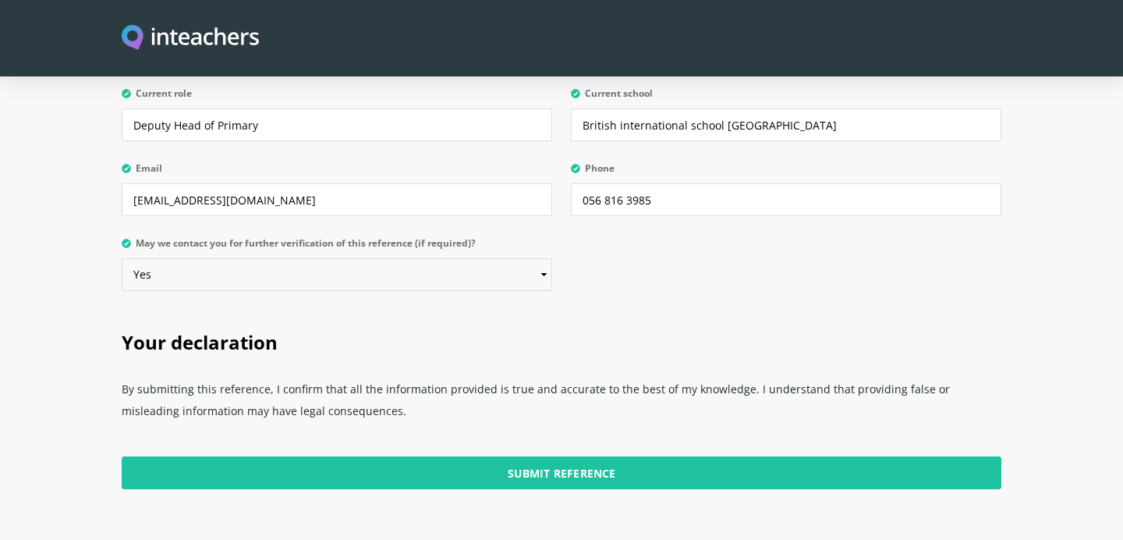
scroll to position [3799, 0]
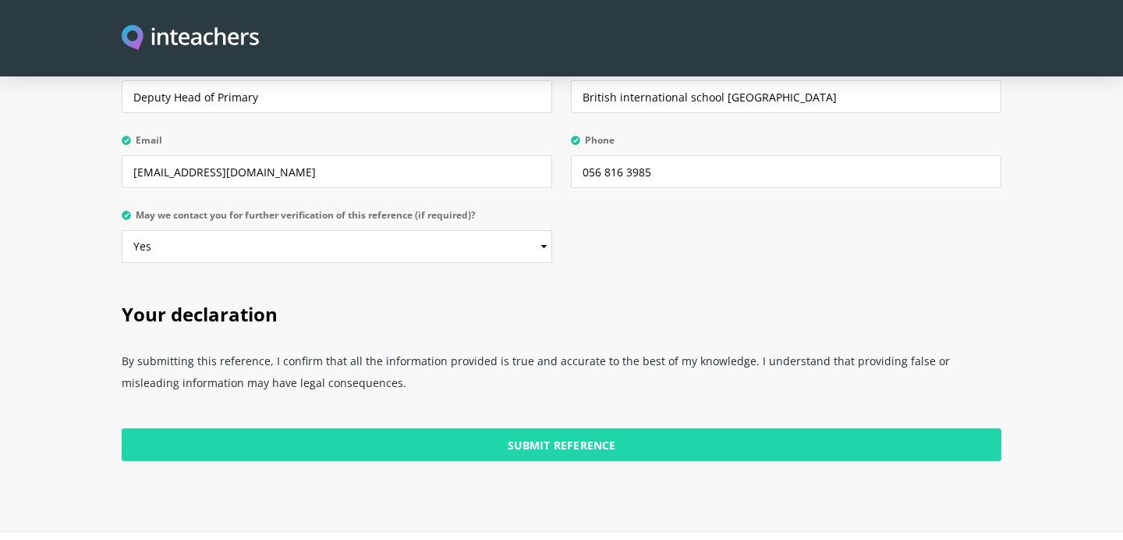
click at [586, 428] on input "Submit Reference" at bounding box center [561, 444] width 879 height 33
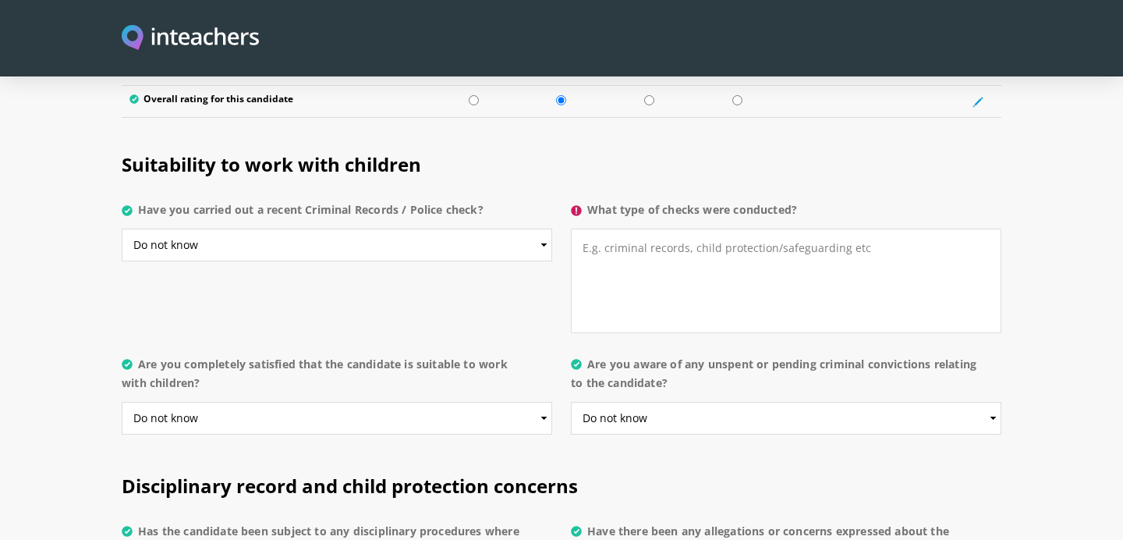
scroll to position [3028, 0]
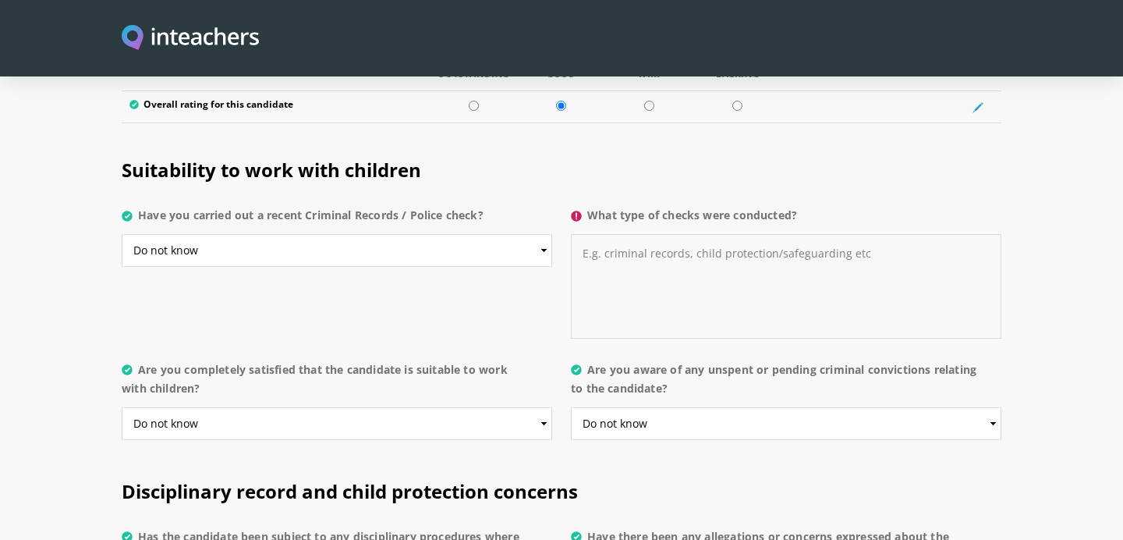
click at [611, 234] on textarea "What type of checks were conducted?" at bounding box center [786, 286] width 430 height 104
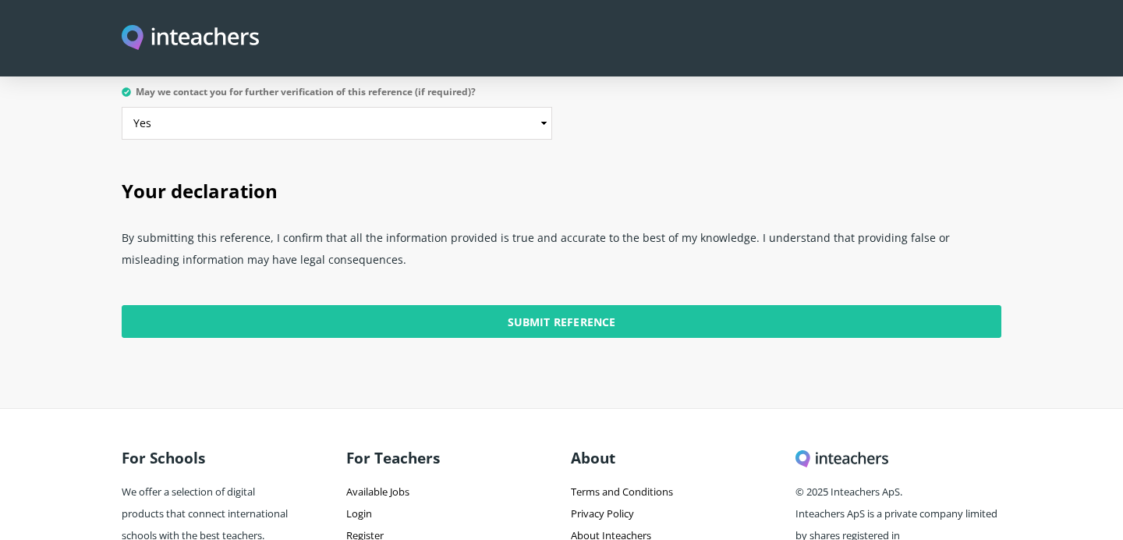
scroll to position [3981, 0]
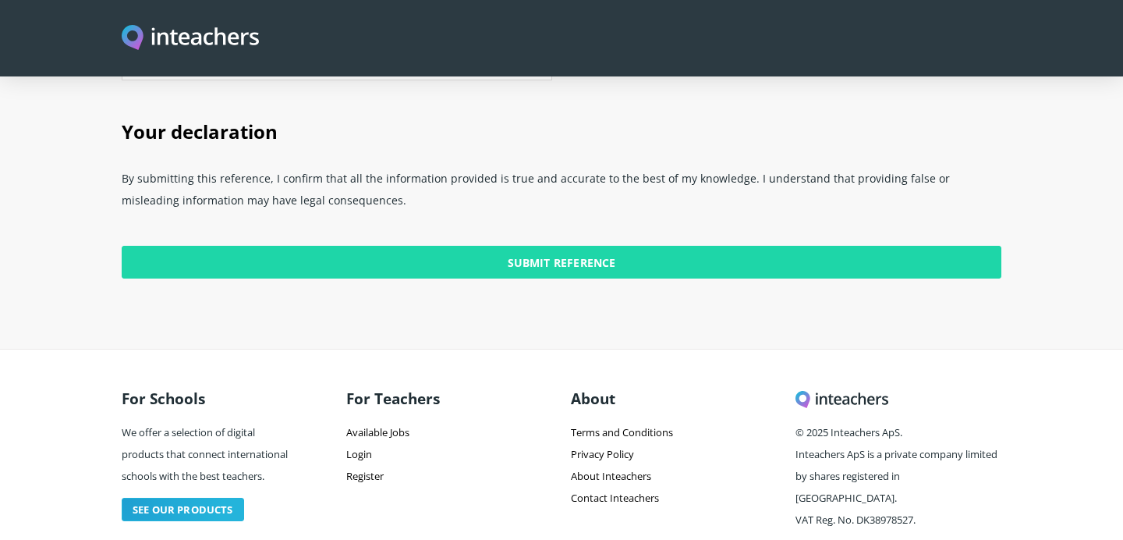
type textarea "I am not aware of any police checks"
click at [533, 246] on input "Submit Reference" at bounding box center [561, 262] width 879 height 33
